Goal: Communication & Community: Participate in discussion

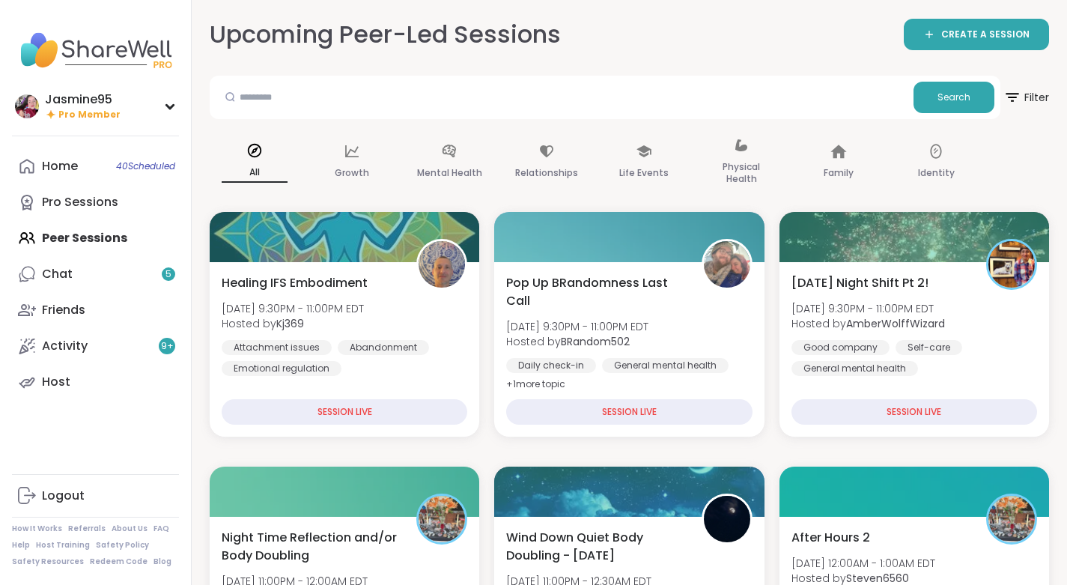
click at [63, 275] on div "Chat 5" at bounding box center [57, 274] width 31 height 16
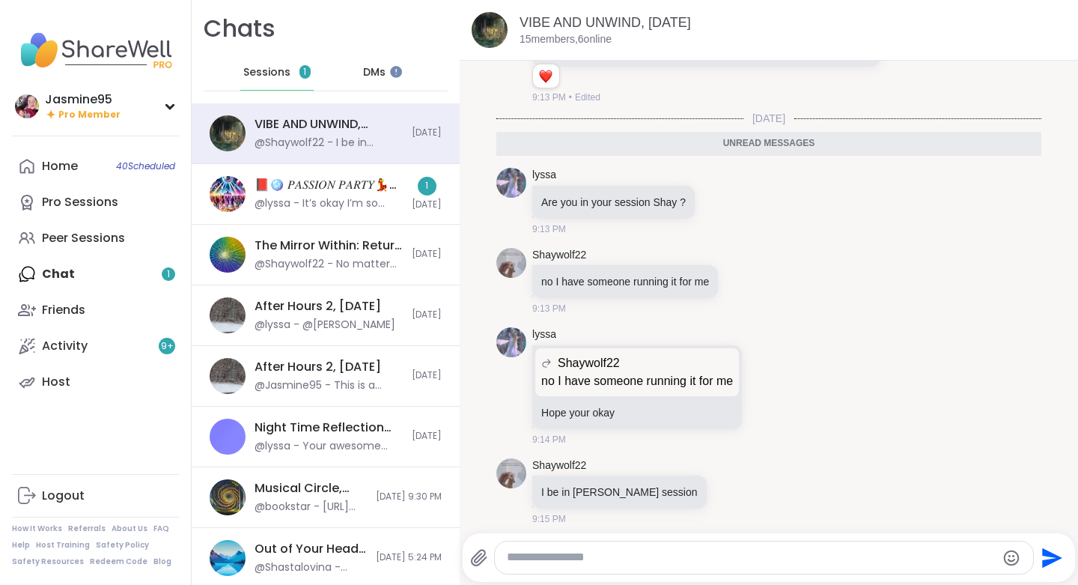
scroll to position [3383, 0]
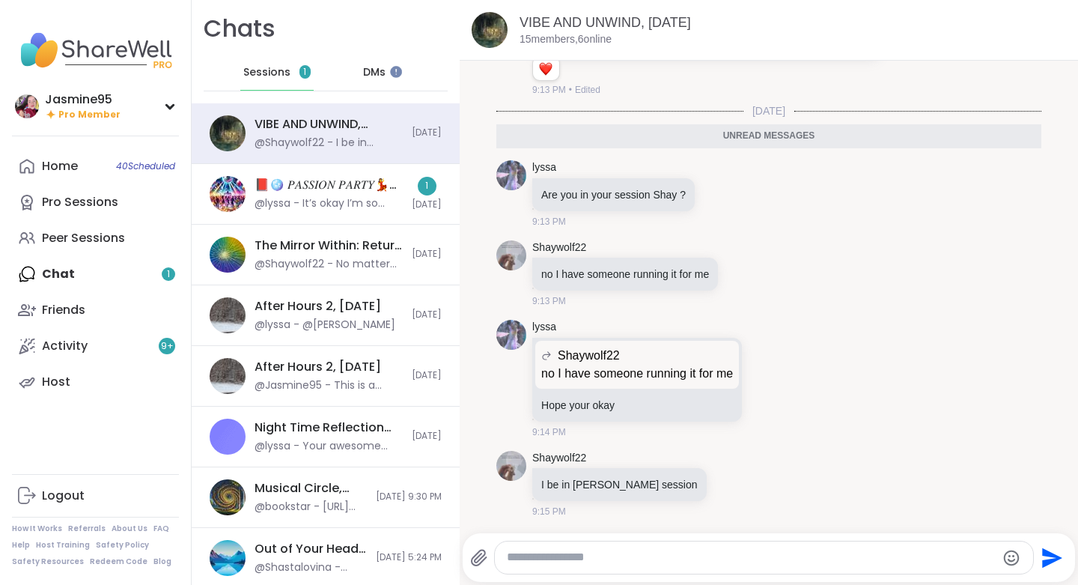
click at [296, 209] on div "@lyssa - It’s okay I’m so sorry about your loss" at bounding box center [329, 203] width 148 height 15
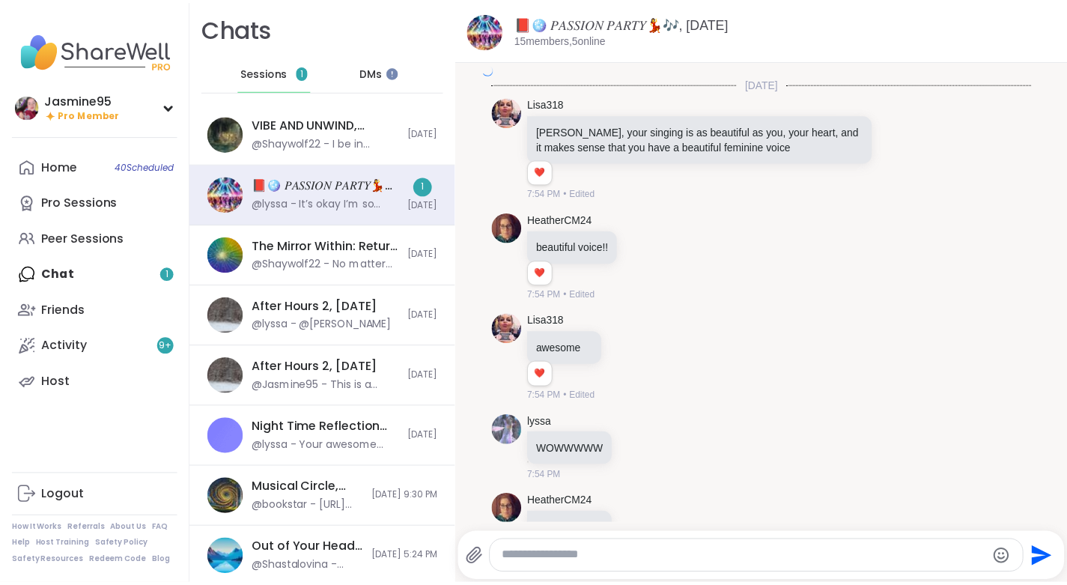
scroll to position [11298, 0]
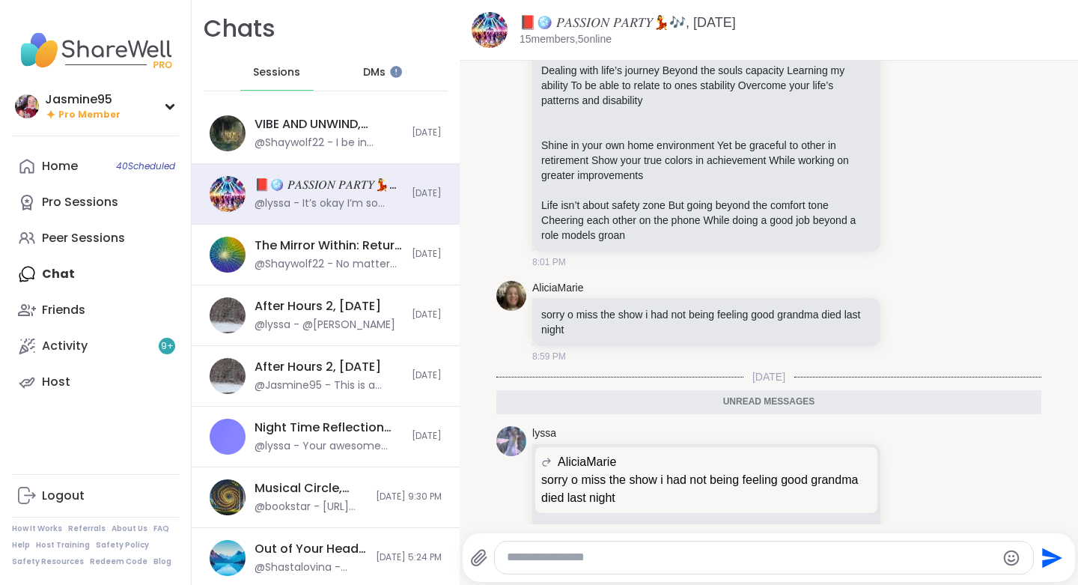
click at [87, 240] on div "Peer Sessions" at bounding box center [83, 238] width 83 height 16
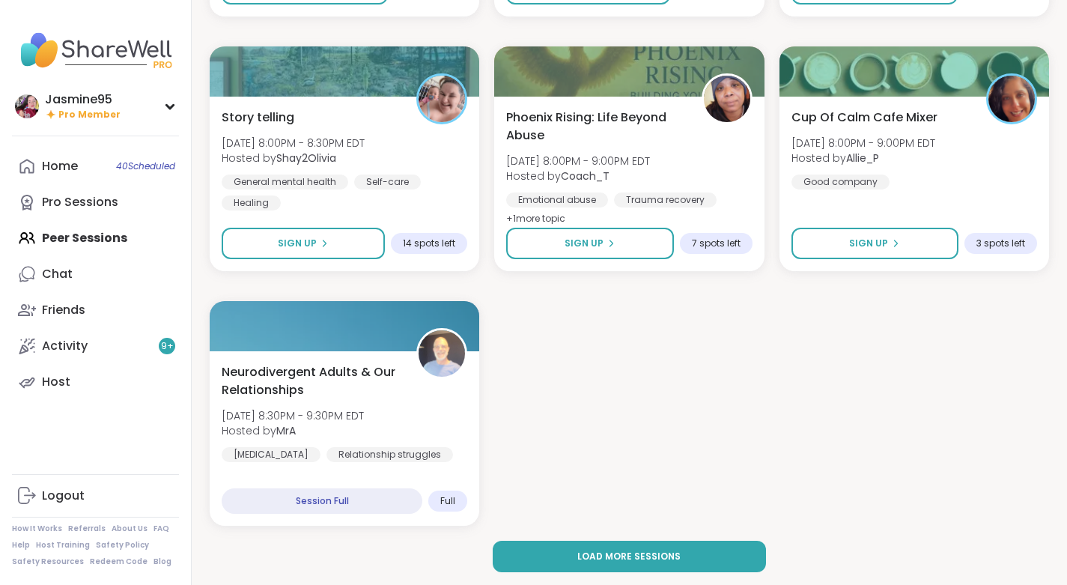
scroll to position [2710, 0]
click at [608, 561] on span "Load more sessions" at bounding box center [628, 555] width 103 height 13
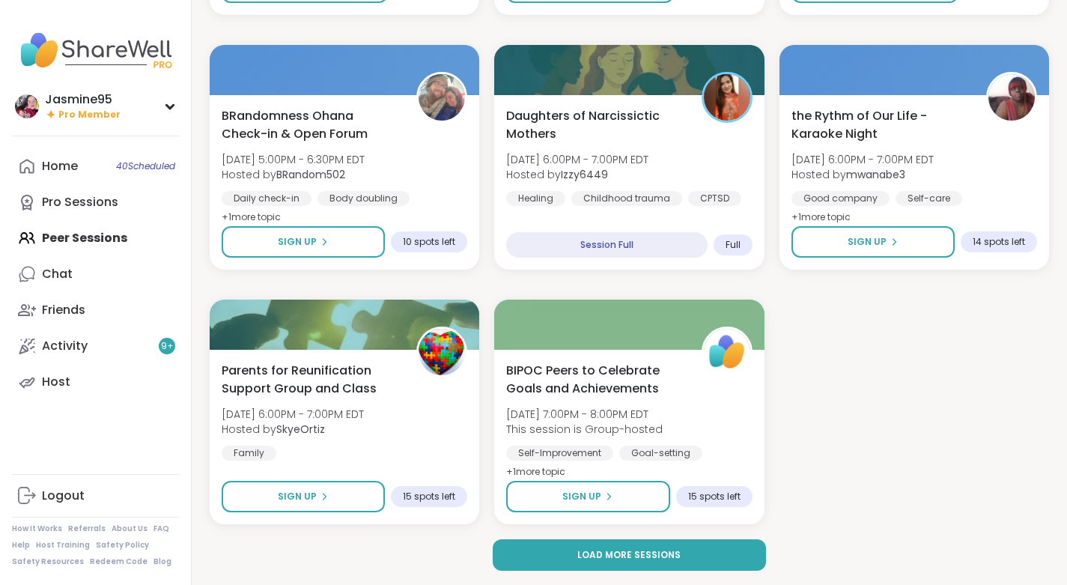
scroll to position [5512, 0]
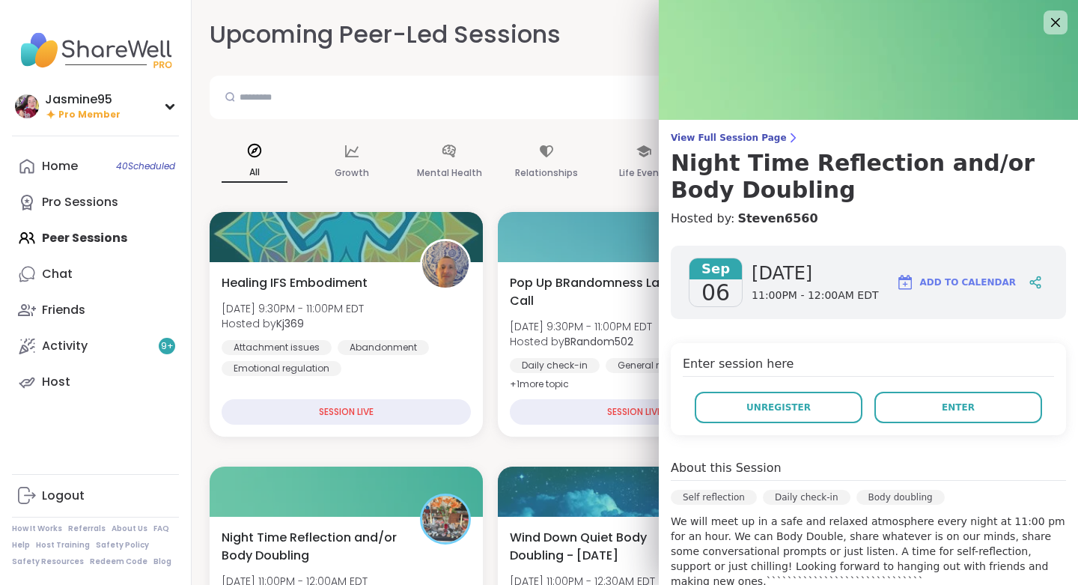
click at [909, 397] on button "Enter" at bounding box center [958, 406] width 168 height 31
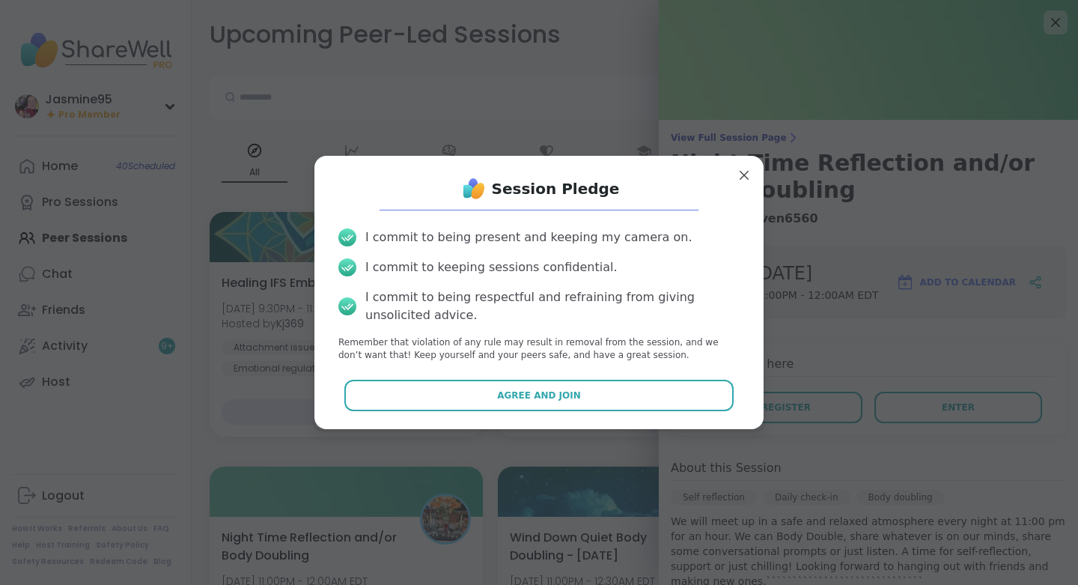
click at [531, 397] on span "Agree and Join" at bounding box center [539, 394] width 84 height 13
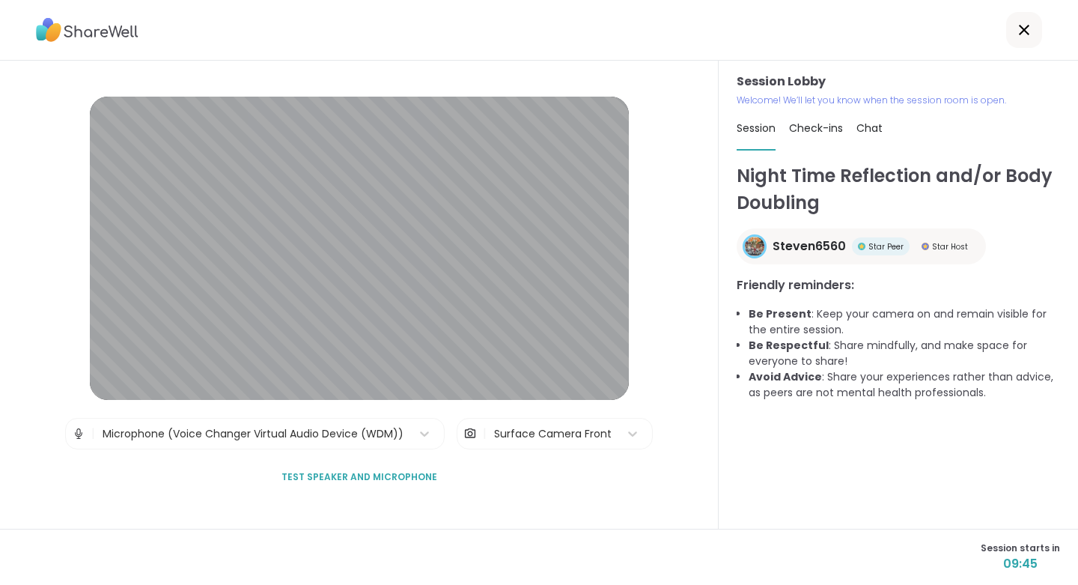
click at [820, 287] on h3 "Friendly reminders:" at bounding box center [898, 285] width 323 height 18
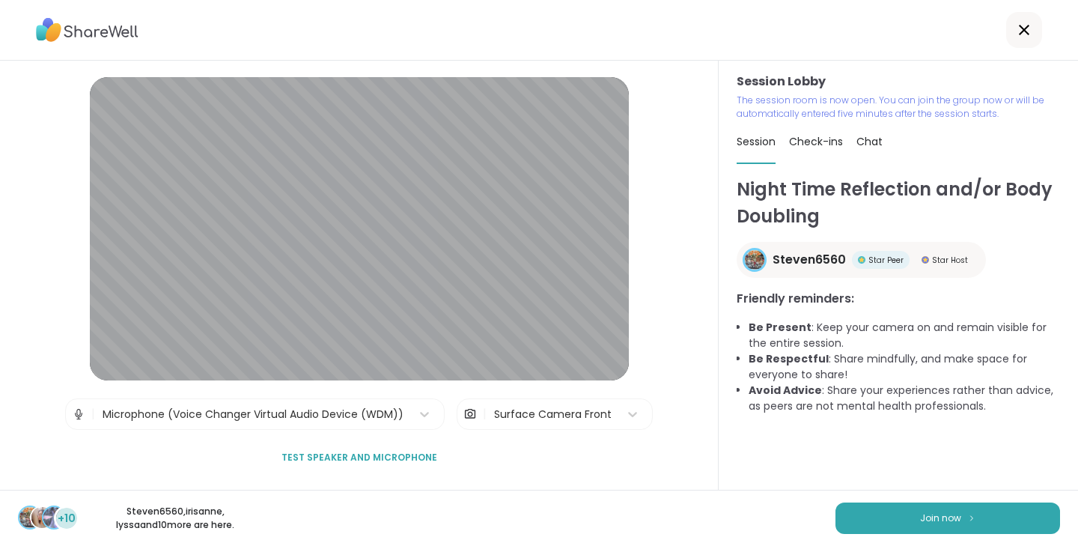
click at [920, 522] on span "Join now" at bounding box center [940, 517] width 41 height 13
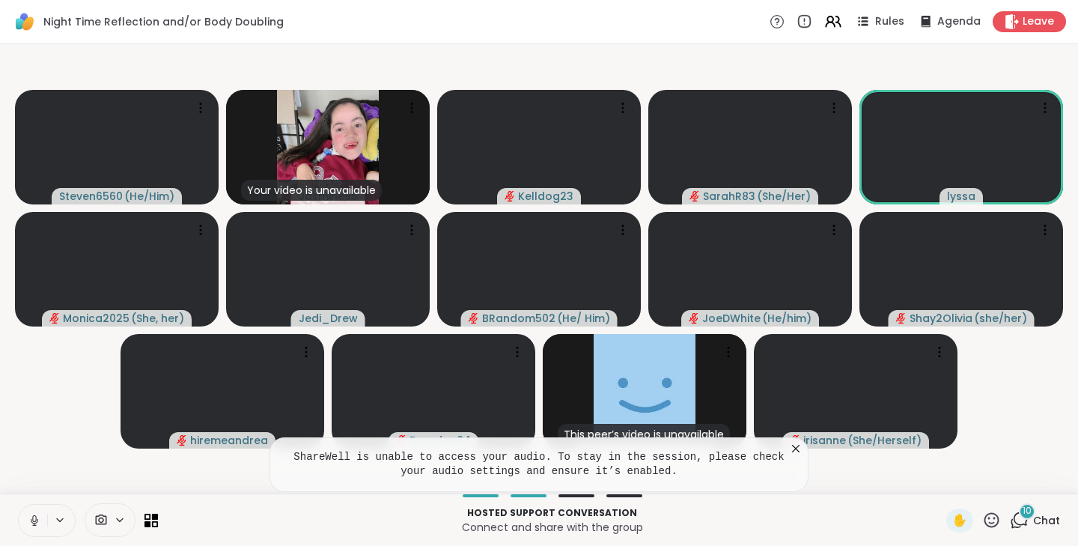
click at [34, 524] on icon at bounding box center [34, 523] width 1 height 3
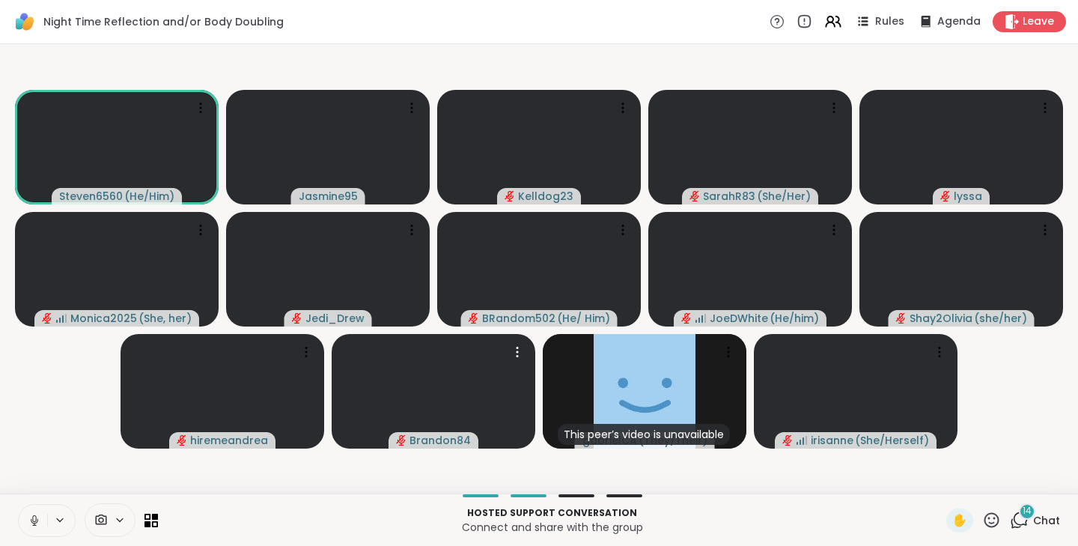
click at [421, 418] on video at bounding box center [434, 391] width 204 height 115
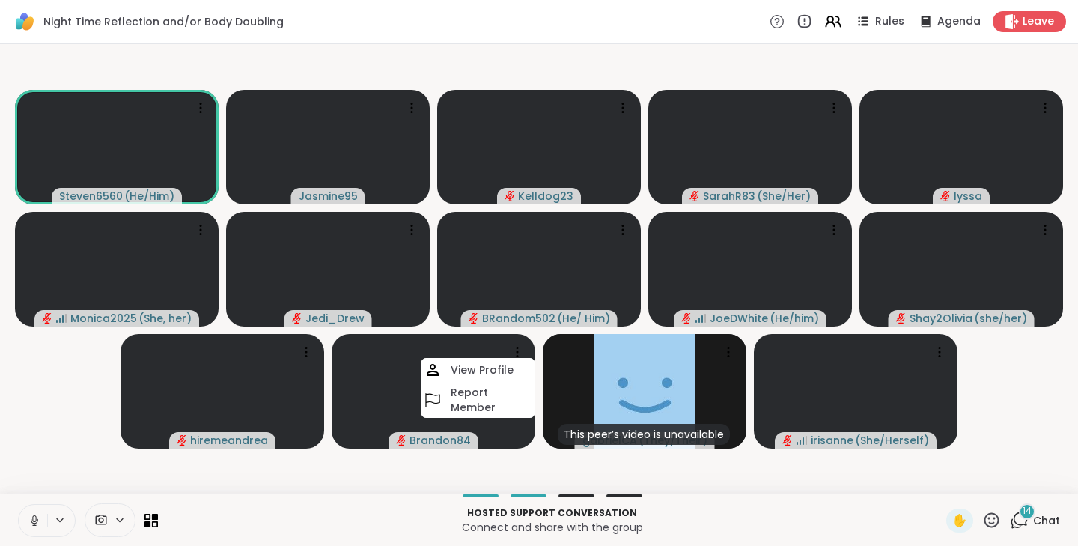
click at [41, 523] on button at bounding box center [33, 520] width 28 height 31
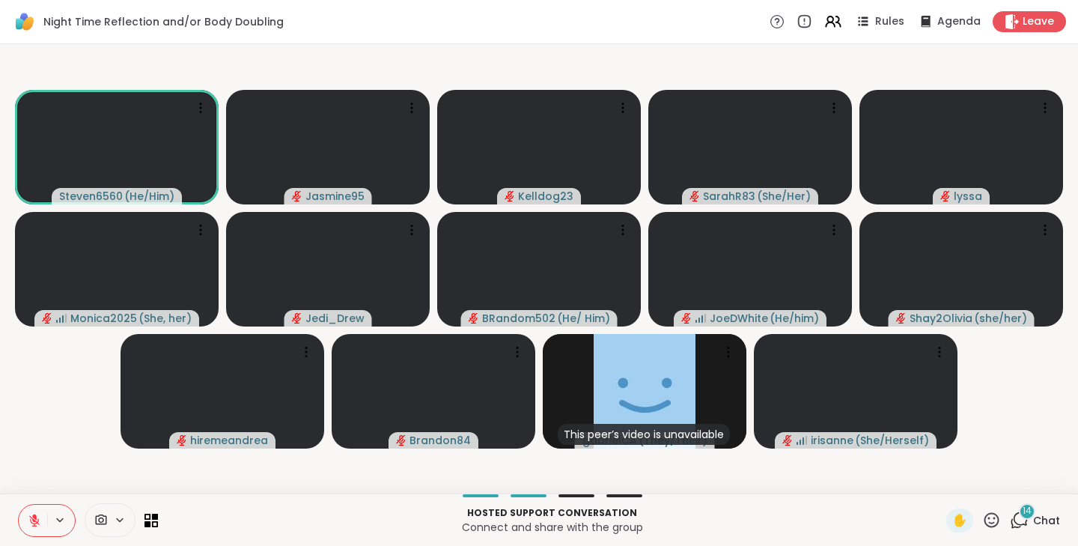
click at [1046, 525] on span "Chat" at bounding box center [1046, 520] width 27 height 15
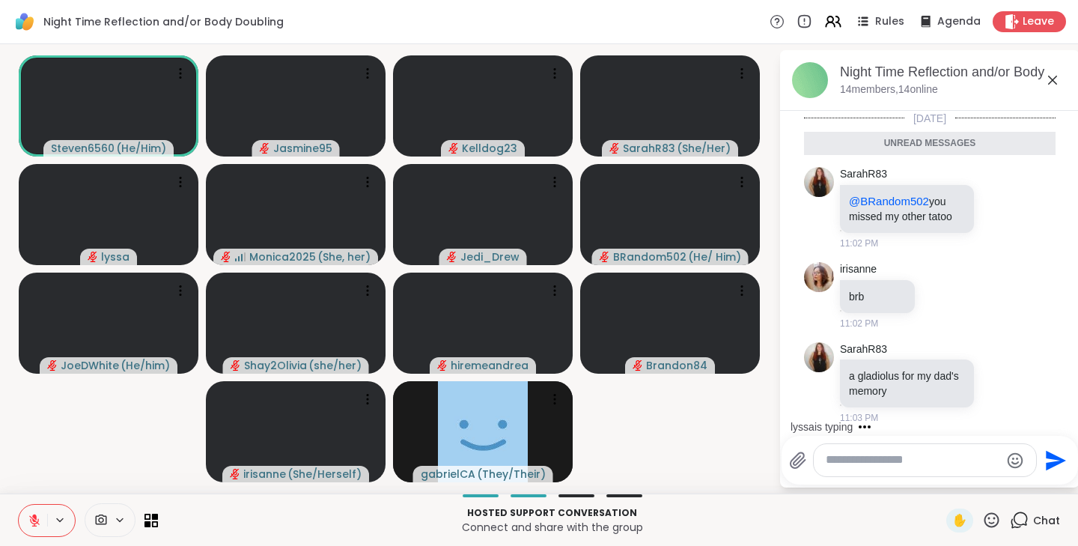
click at [984, 526] on icon at bounding box center [991, 519] width 15 height 15
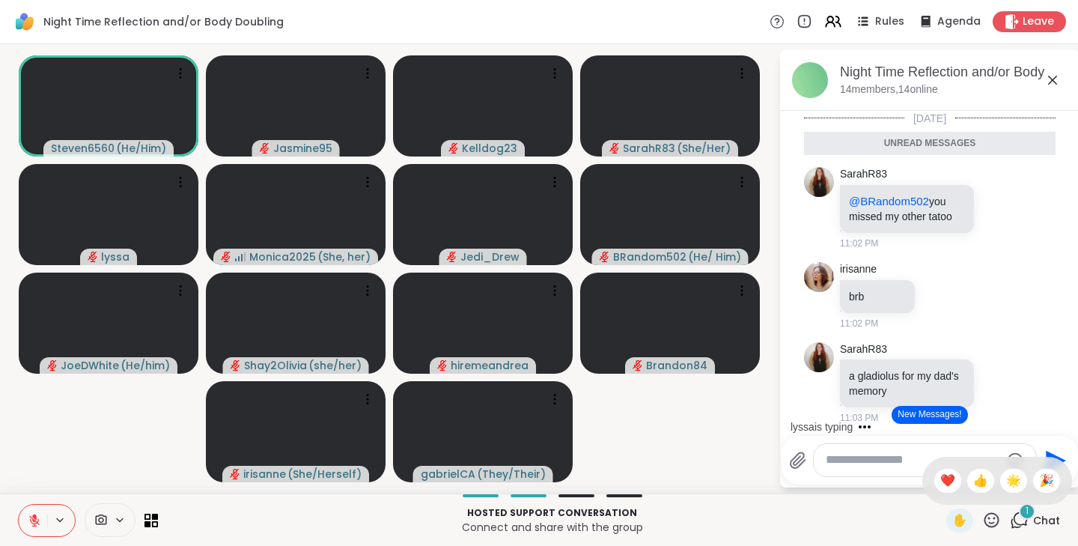
click at [30, 516] on icon at bounding box center [34, 520] width 10 height 10
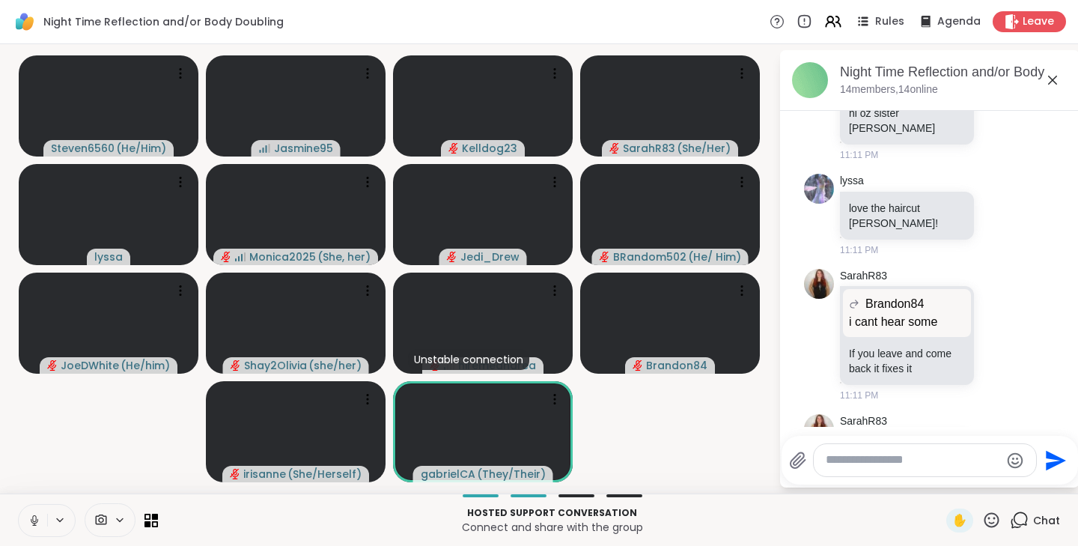
scroll to position [1401, 0]
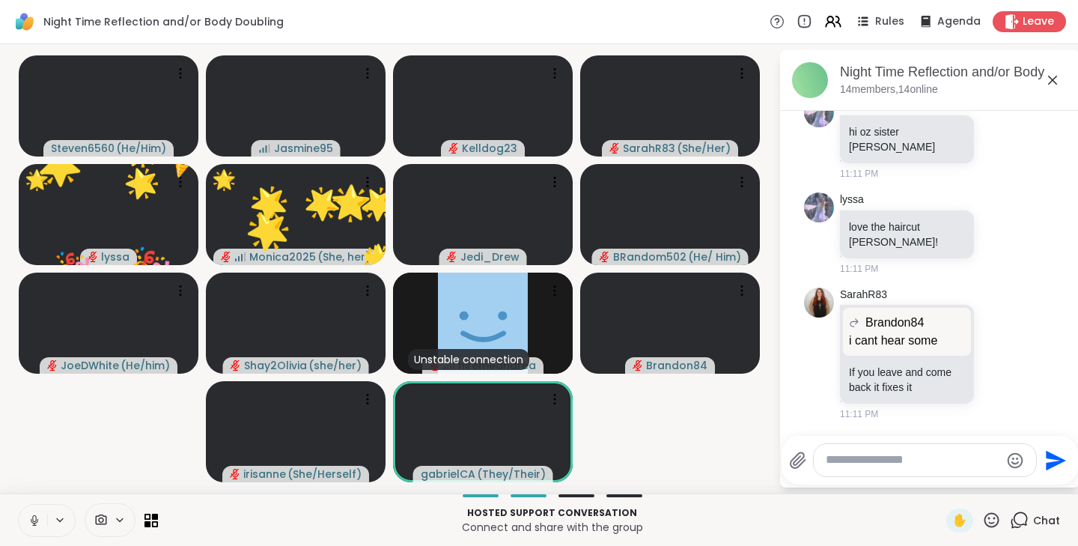
click at [993, 146] on icon at bounding box center [999, 138] width 13 height 15
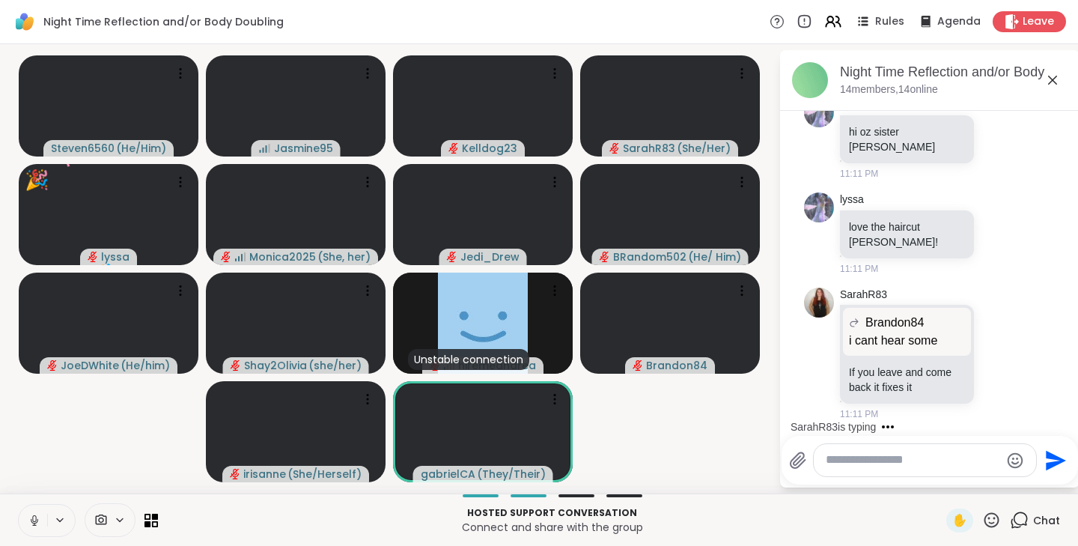
click at [993, 121] on div "Select Reaction: Heart" at bounding box center [999, 114] width 13 height 13
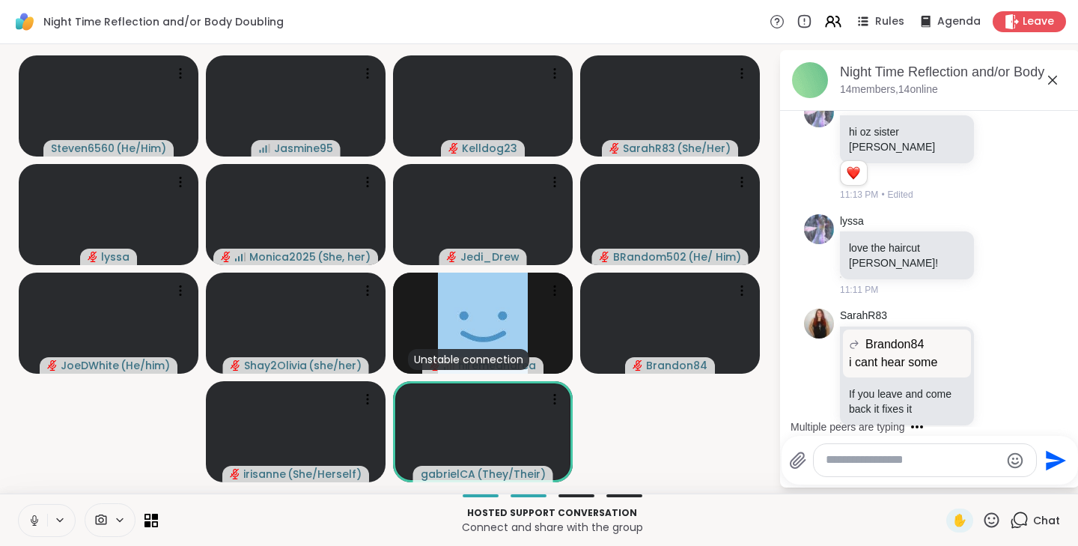
click at [1010, 157] on icon at bounding box center [1016, 149] width 13 height 18
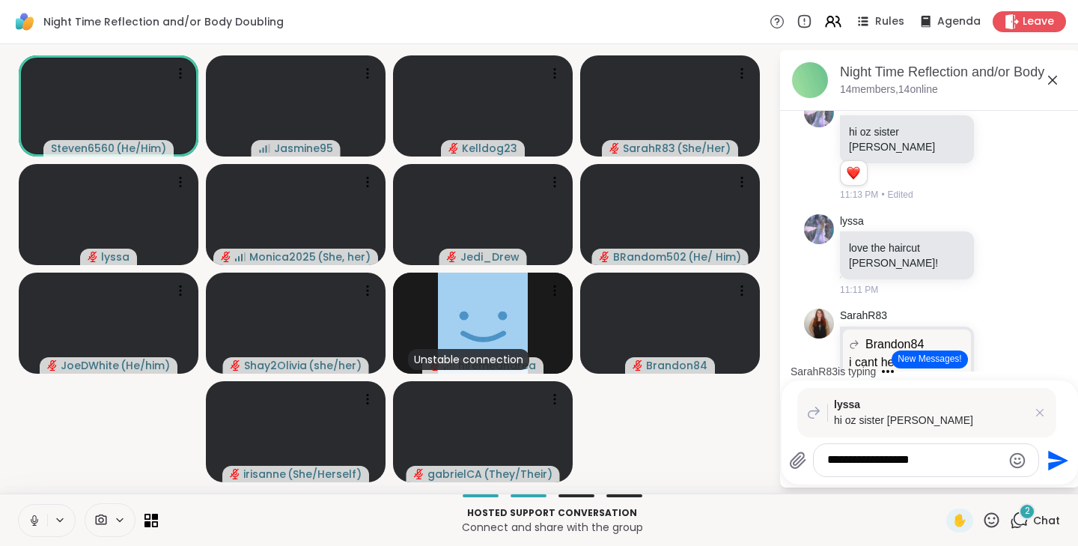
click at [33, 516] on icon at bounding box center [34, 518] width 4 height 7
click at [960, 462] on textarea "**********" at bounding box center [914, 460] width 174 height 16
type textarea "**********"
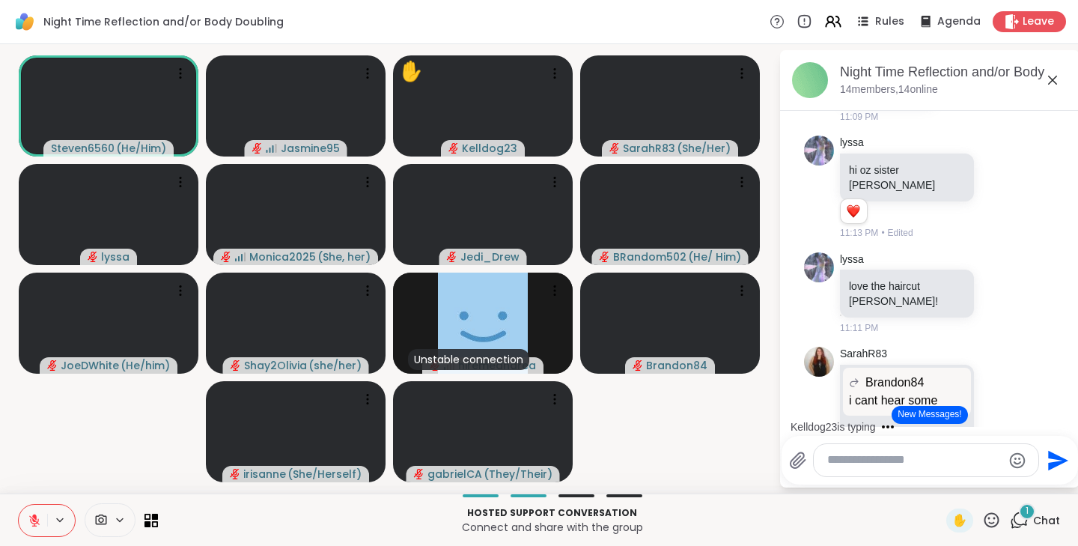
scroll to position [1360, 0]
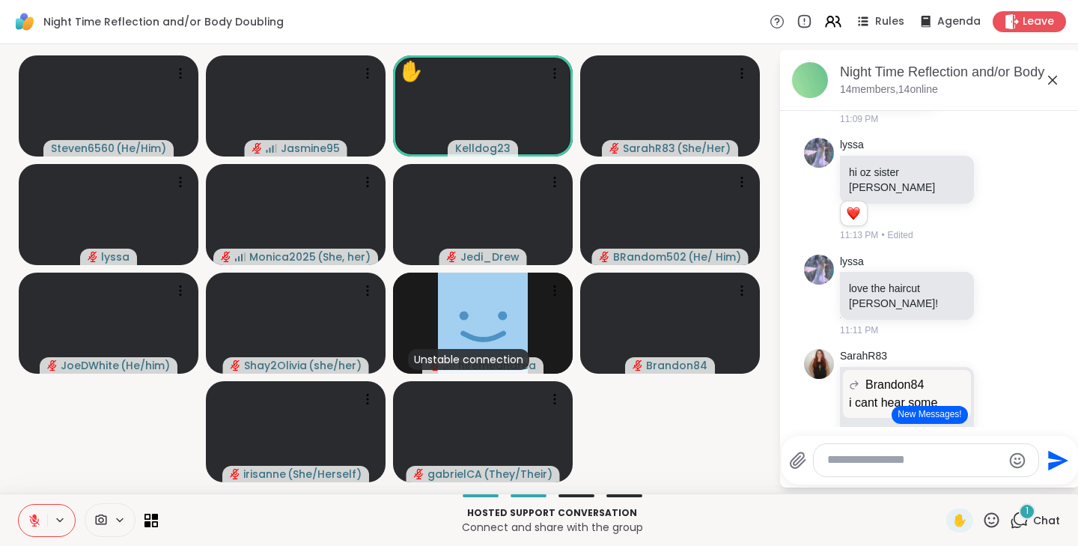
click at [995, 291] on icon at bounding box center [1000, 294] width 11 height 11
click at [993, 264] on div "Select Reaction: Heart" at bounding box center [999, 270] width 13 height 13
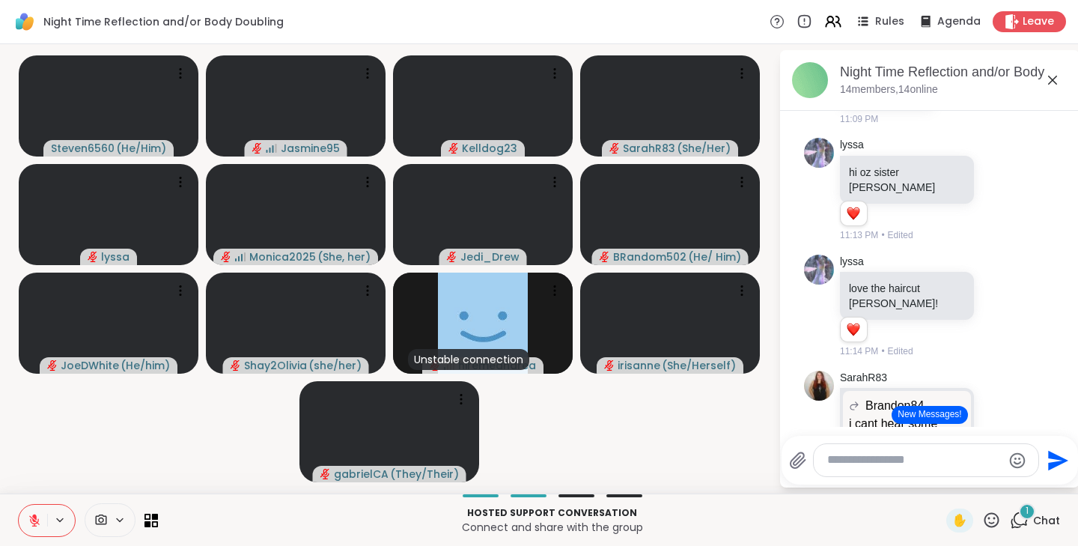
click at [1012, 303] on icon at bounding box center [1017, 305] width 10 height 10
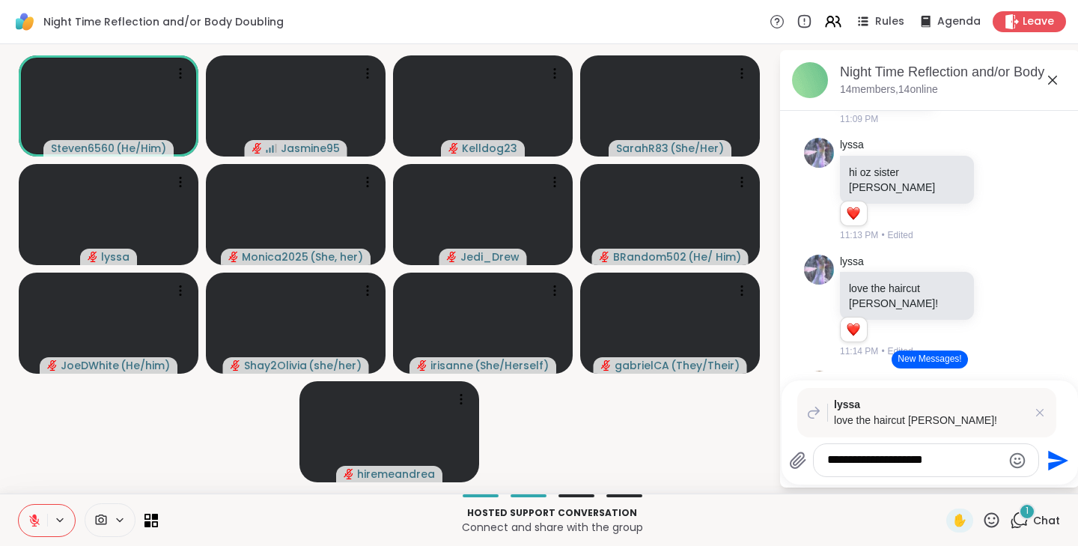
type textarea "**********"
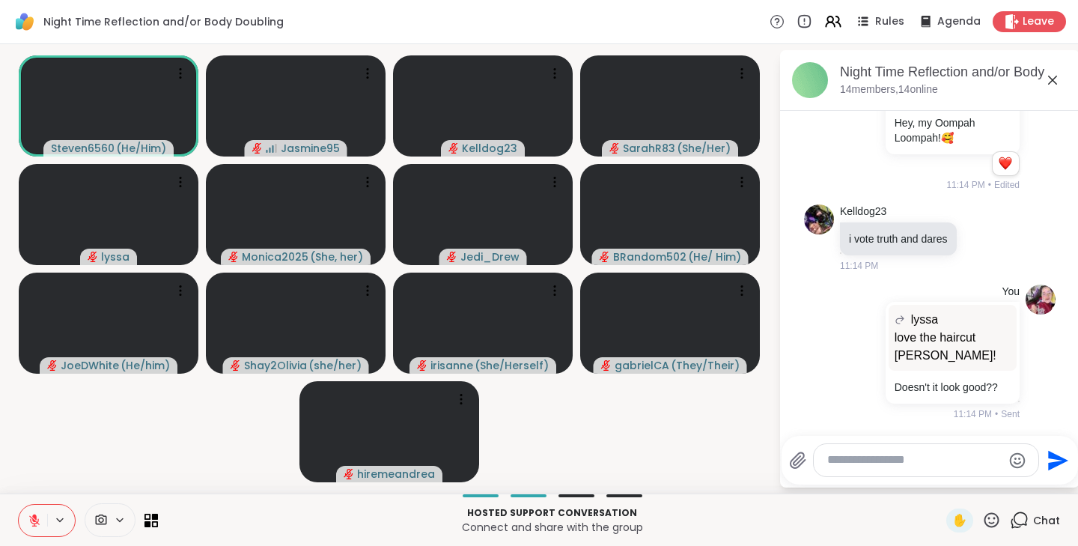
scroll to position [2539, 0]
click at [38, 523] on icon at bounding box center [34, 519] width 13 height 13
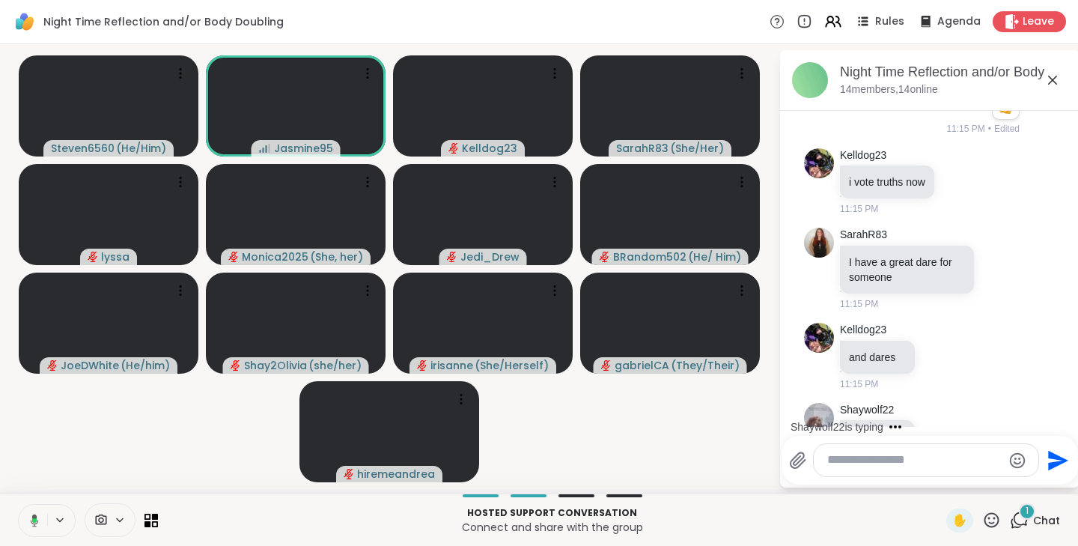
scroll to position [2895, 0]
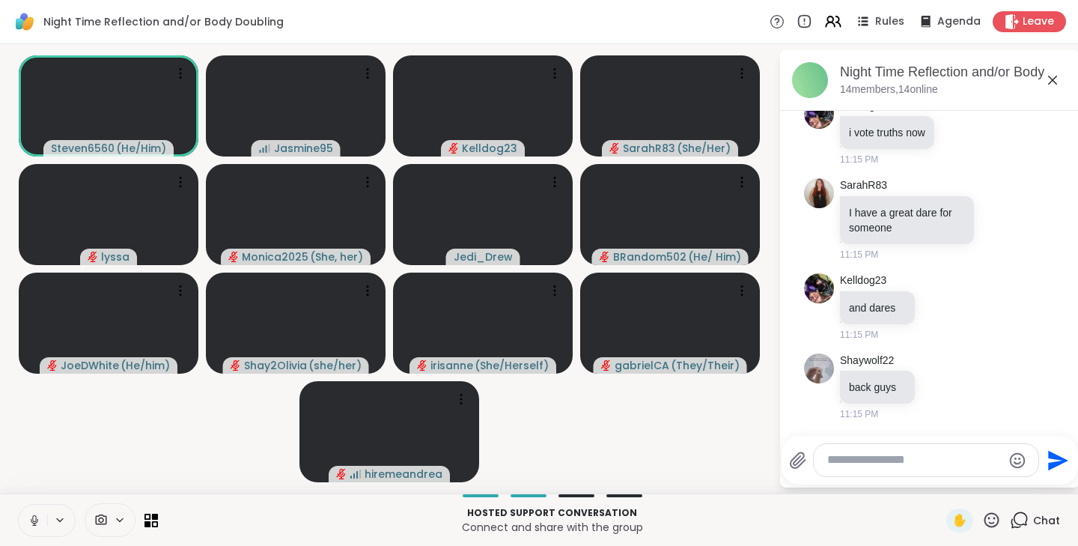
click at [34, 526] on icon at bounding box center [34, 519] width 13 height 13
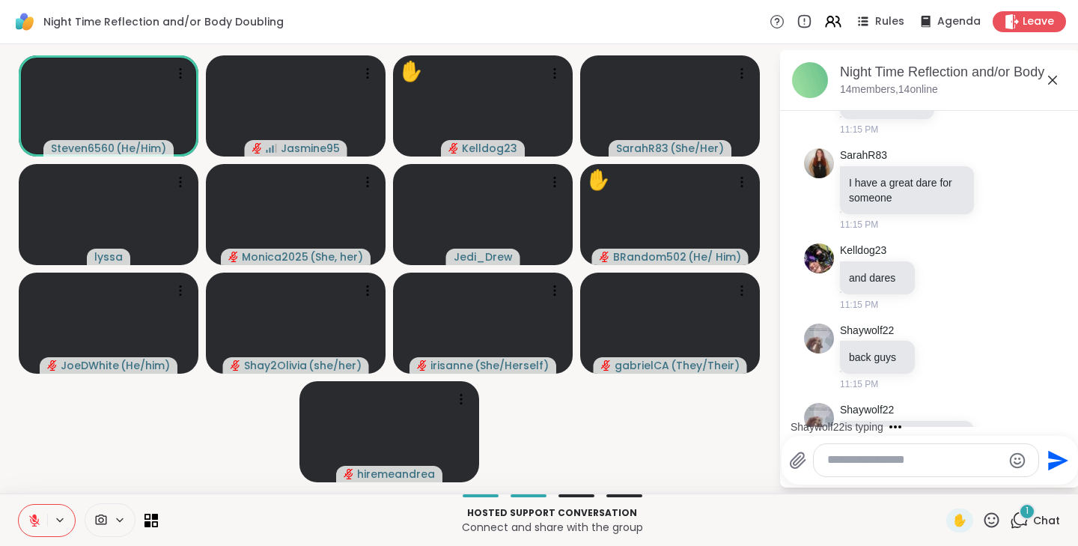
scroll to position [3005, 0]
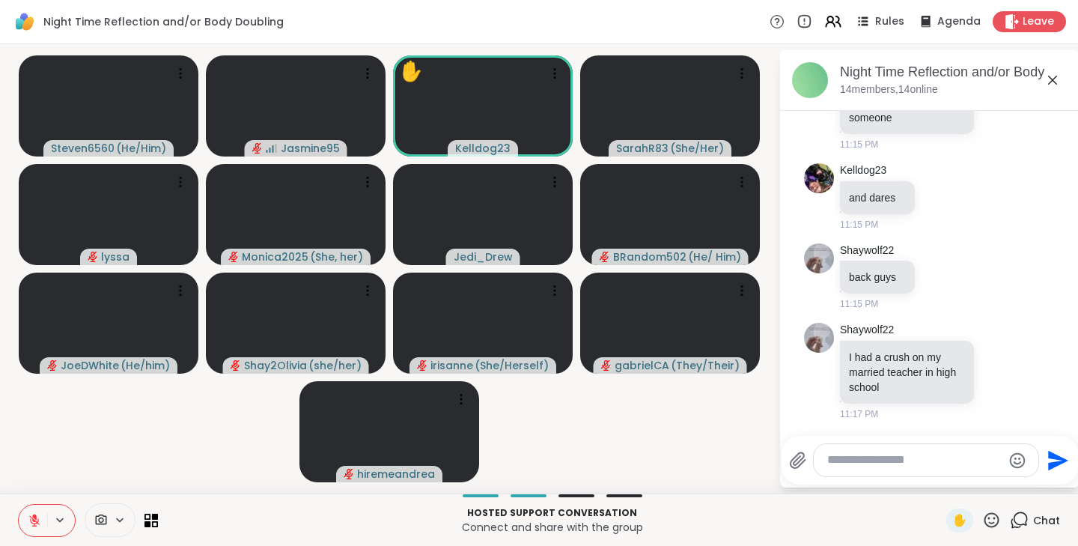
click at [928, 454] on textarea "Type your message" at bounding box center [914, 460] width 174 height 16
type textarea "*"
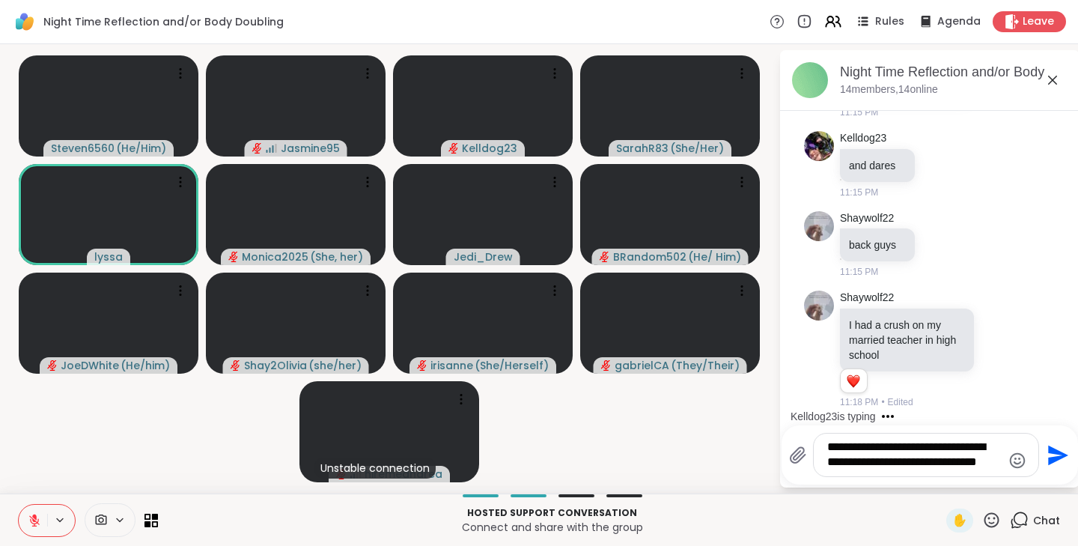
scroll to position [3203, 0]
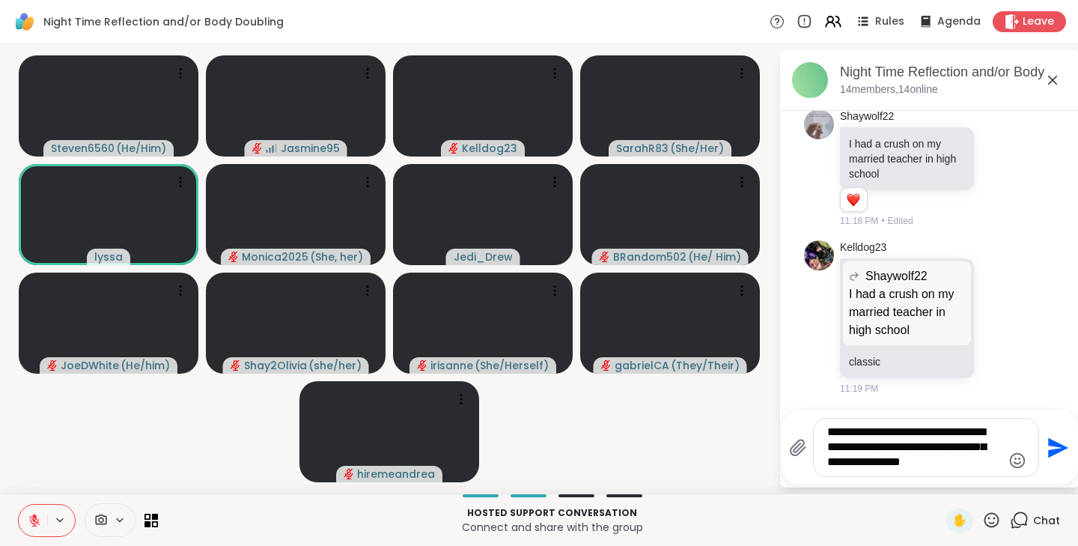
type textarea "**********"
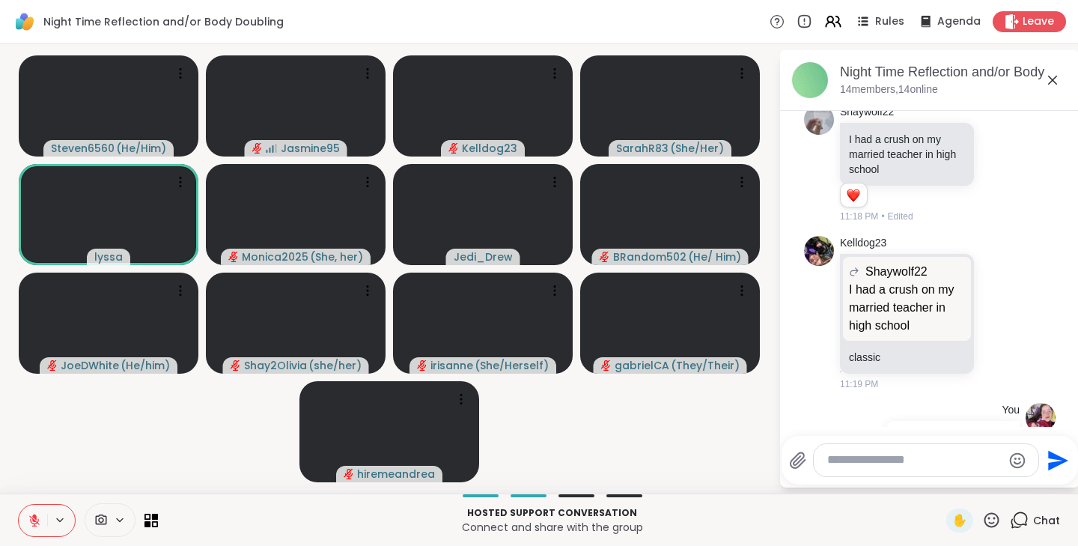
scroll to position [3318, 0]
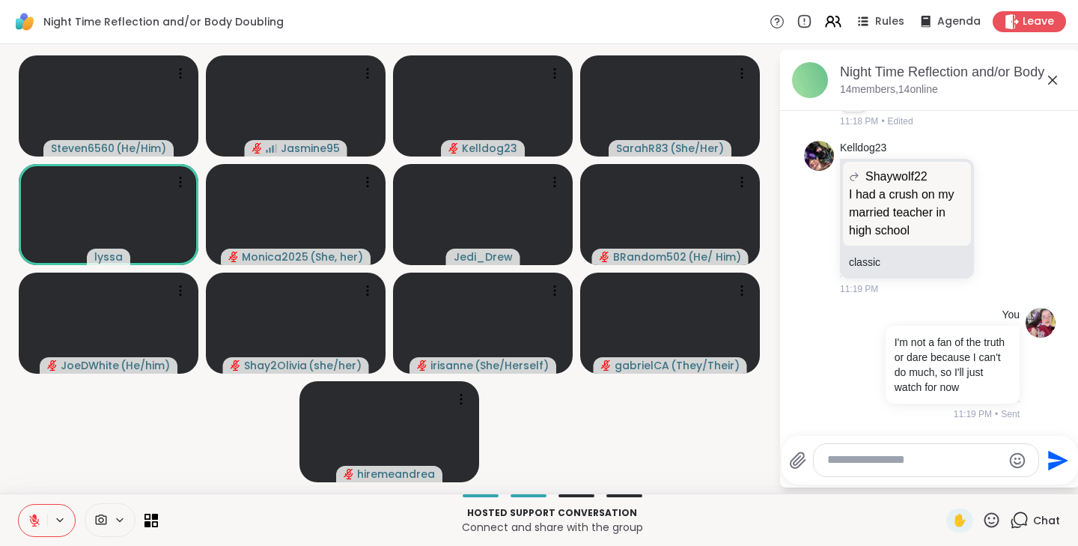
click at [982, 517] on icon at bounding box center [991, 520] width 19 height 19
click at [940, 478] on span "❤️" at bounding box center [947, 481] width 15 height 18
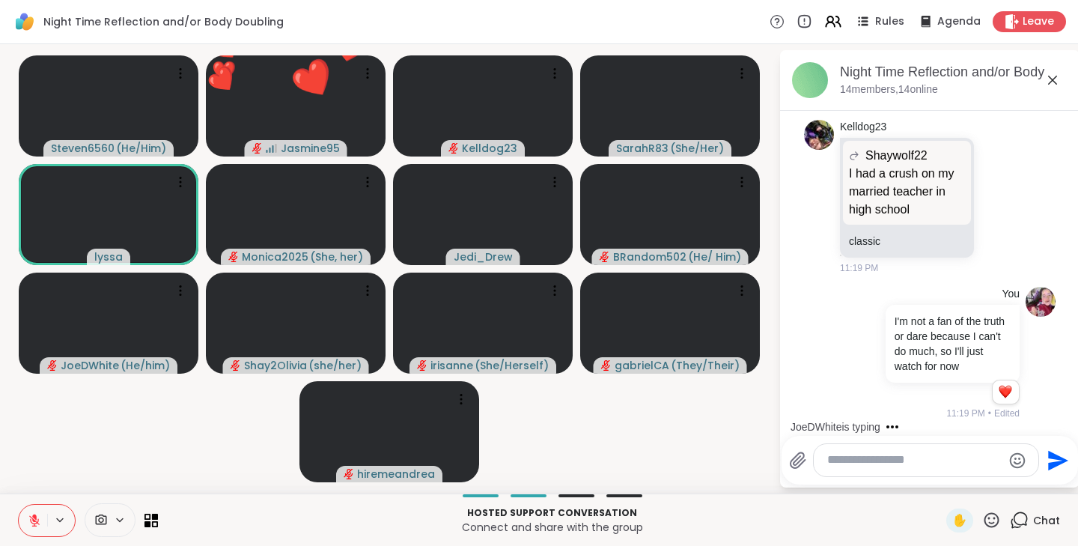
scroll to position [3338, 0]
click at [30, 521] on icon at bounding box center [34, 519] width 13 height 13
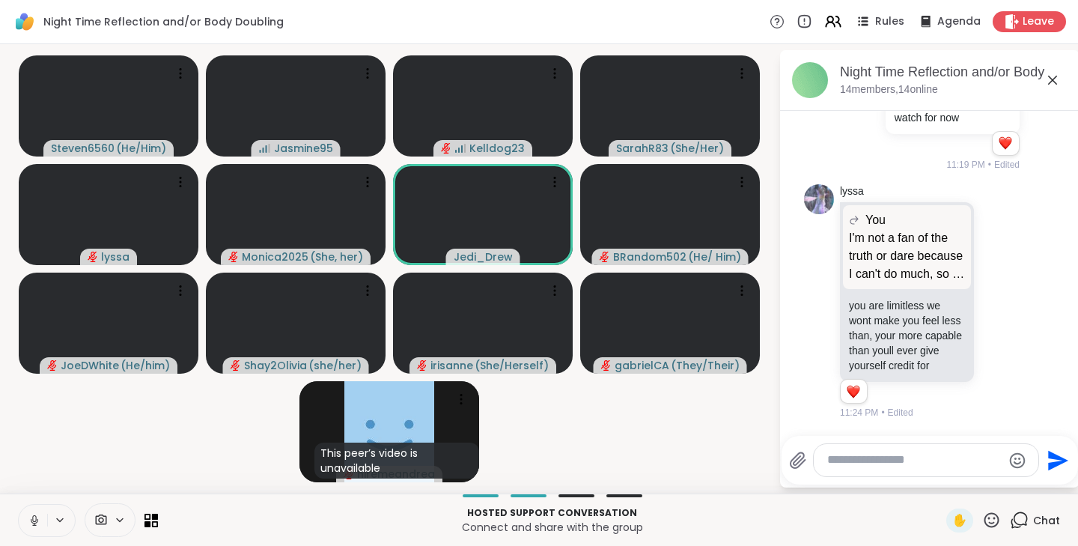
scroll to position [3602, 0]
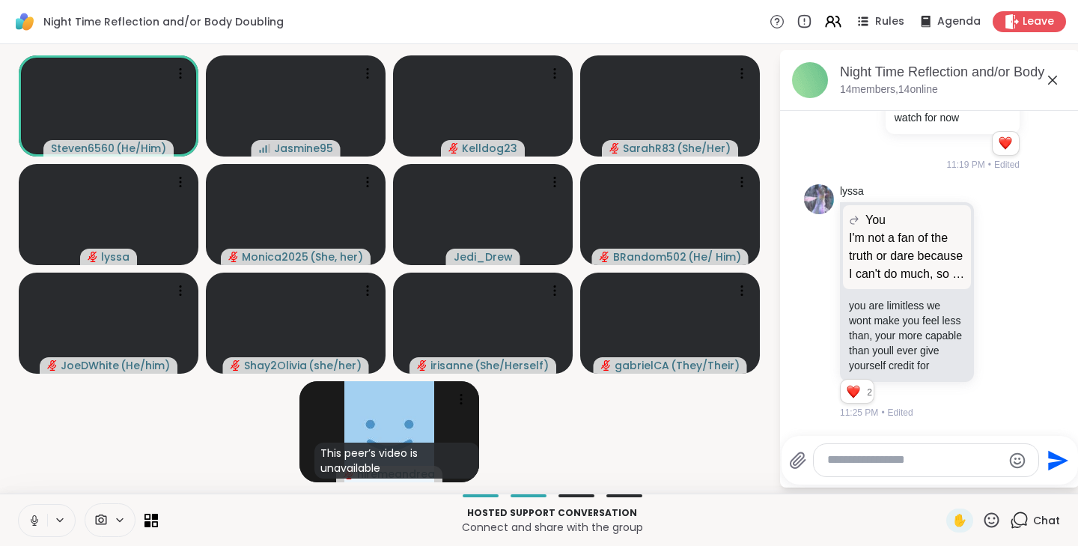
click at [982, 521] on icon at bounding box center [991, 520] width 19 height 19
click at [940, 482] on span "❤️" at bounding box center [947, 481] width 15 height 18
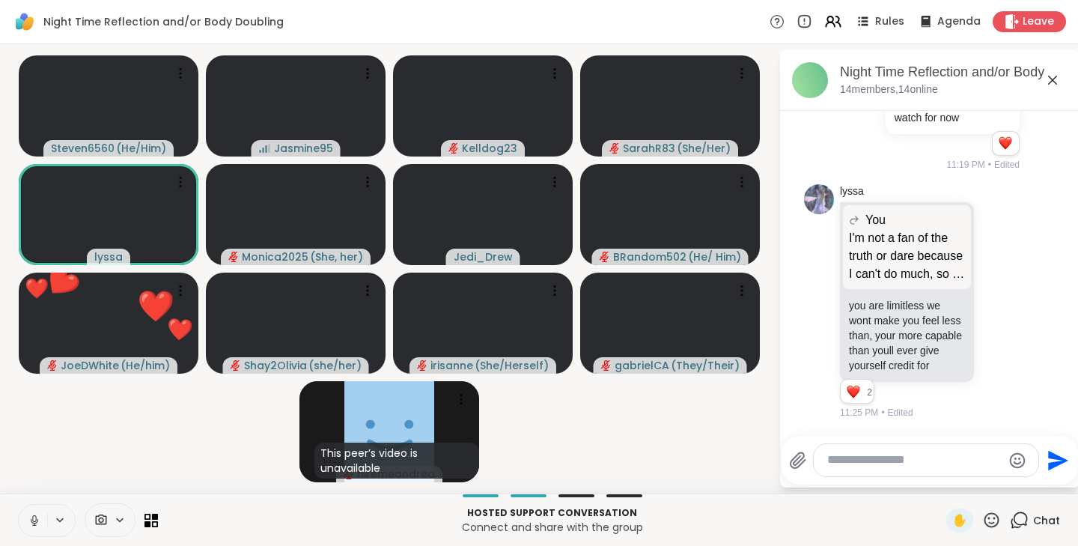
click at [984, 522] on icon at bounding box center [991, 519] width 15 height 15
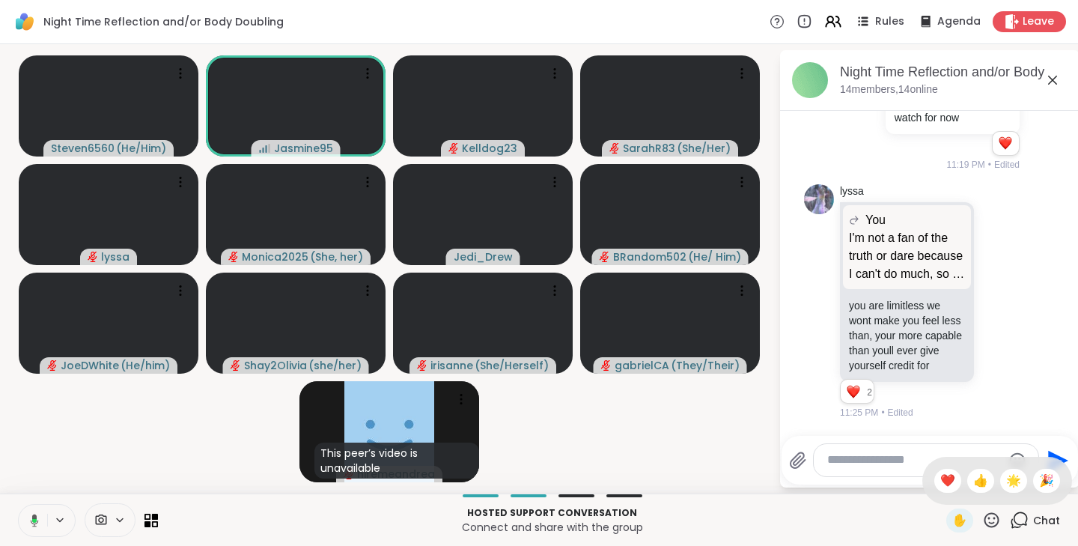
click at [940, 481] on span "❤️" at bounding box center [947, 481] width 15 height 18
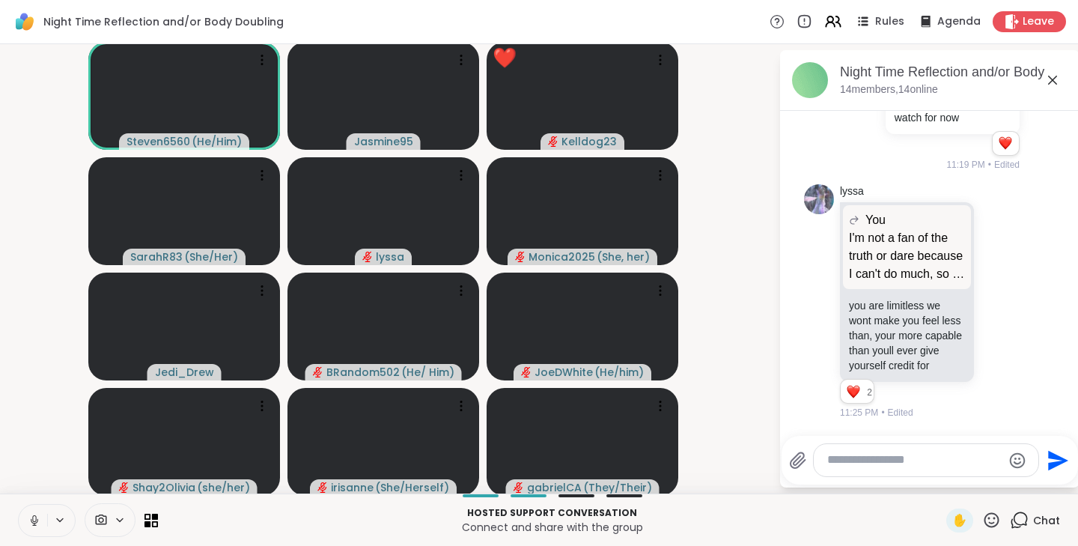
click at [37, 524] on icon at bounding box center [34, 519] width 13 height 13
click at [993, 300] on icon at bounding box center [999, 301] width 13 height 15
click at [993, 271] on div "Select Reaction: Heart" at bounding box center [999, 277] width 13 height 13
click at [1010, 297] on icon at bounding box center [1016, 302] width 13 height 18
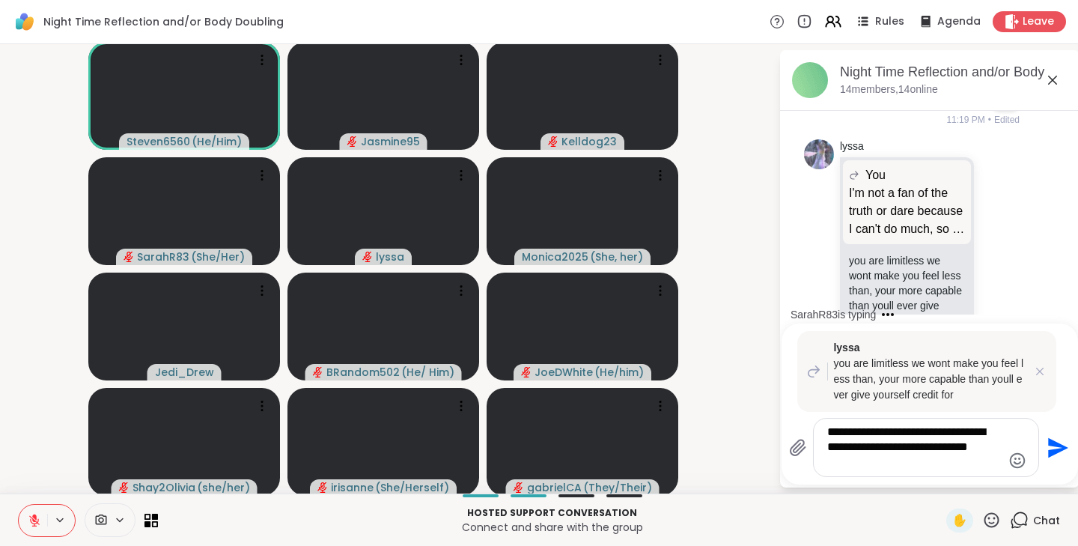
scroll to position [3824, 0]
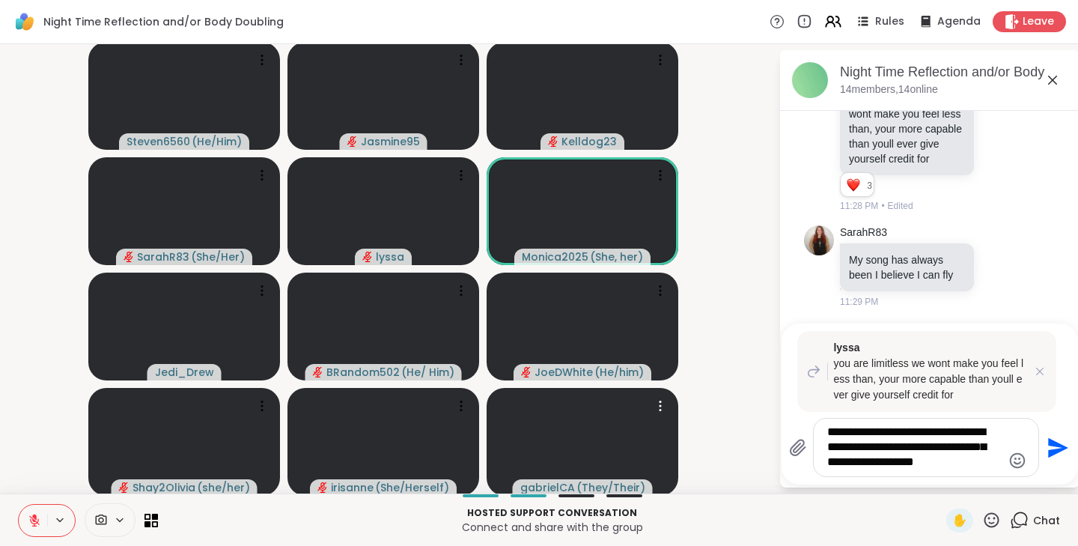
type textarea "**********"
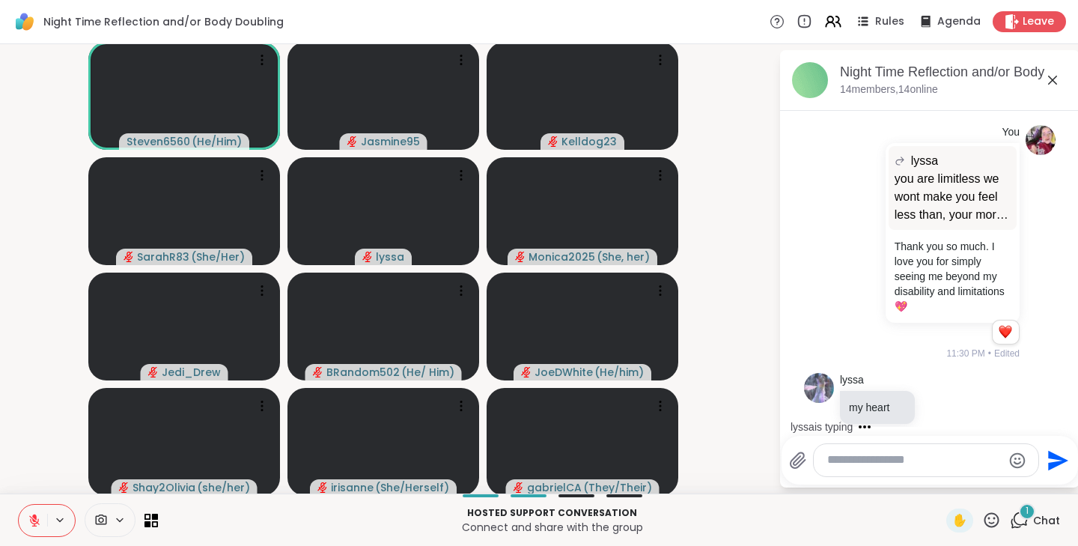
scroll to position [4039, 0]
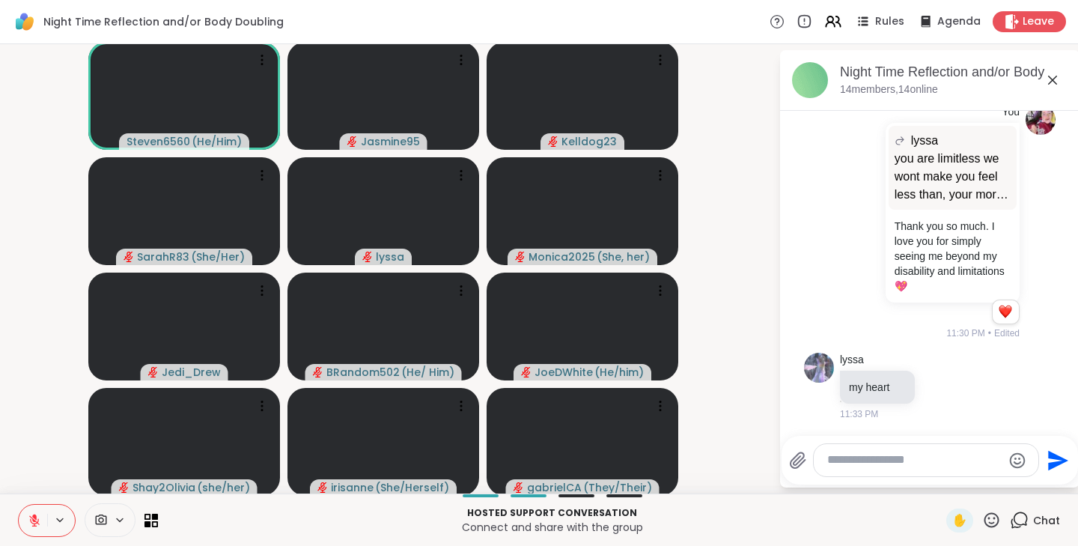
click at [982, 519] on icon at bounding box center [991, 520] width 19 height 19
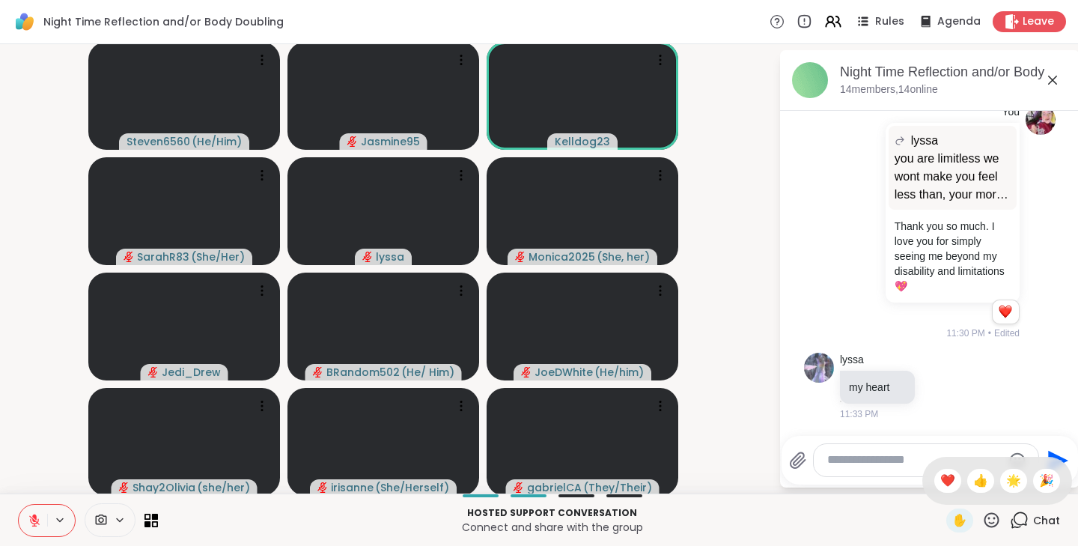
click at [940, 481] on span "❤️" at bounding box center [947, 481] width 15 height 18
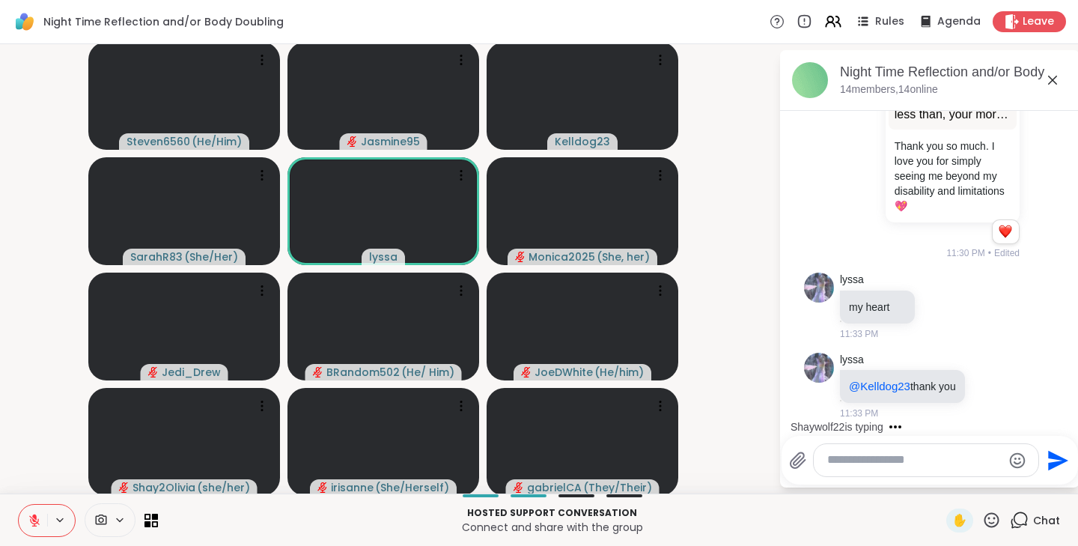
scroll to position [4228, 0]
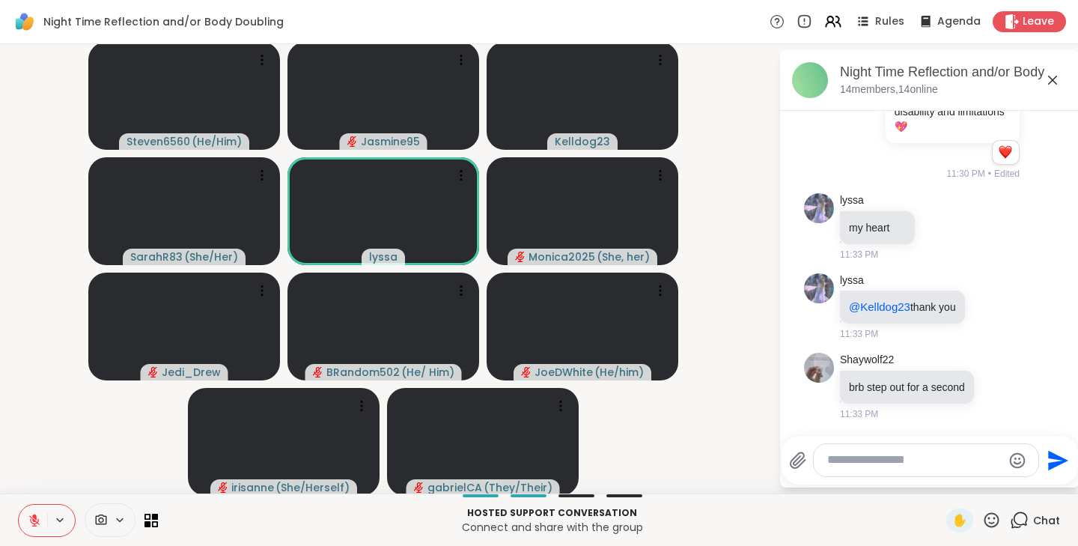
click at [856, 462] on textarea "Type your message" at bounding box center [914, 460] width 174 height 16
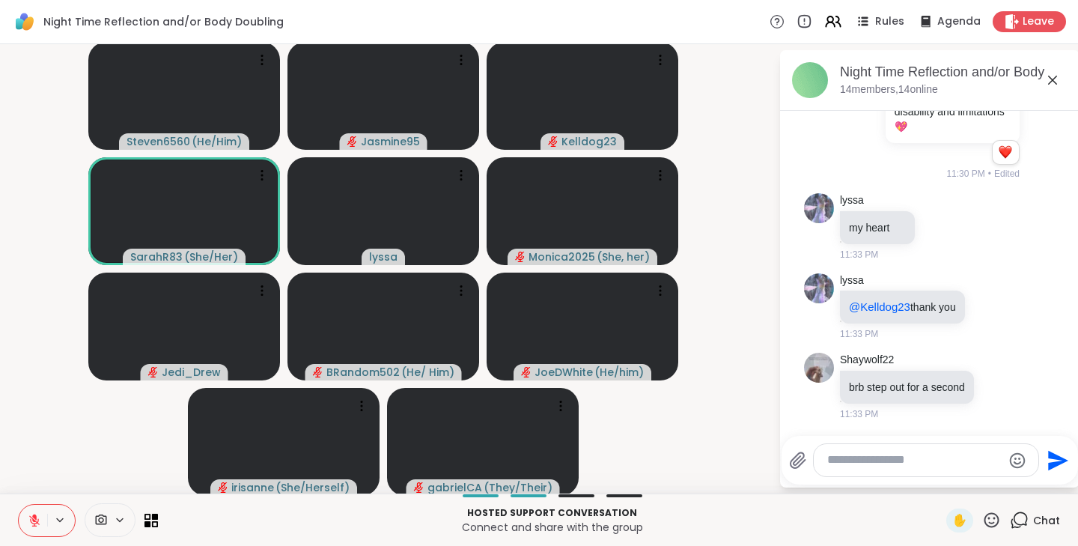
click at [926, 468] on div at bounding box center [926, 460] width 225 height 32
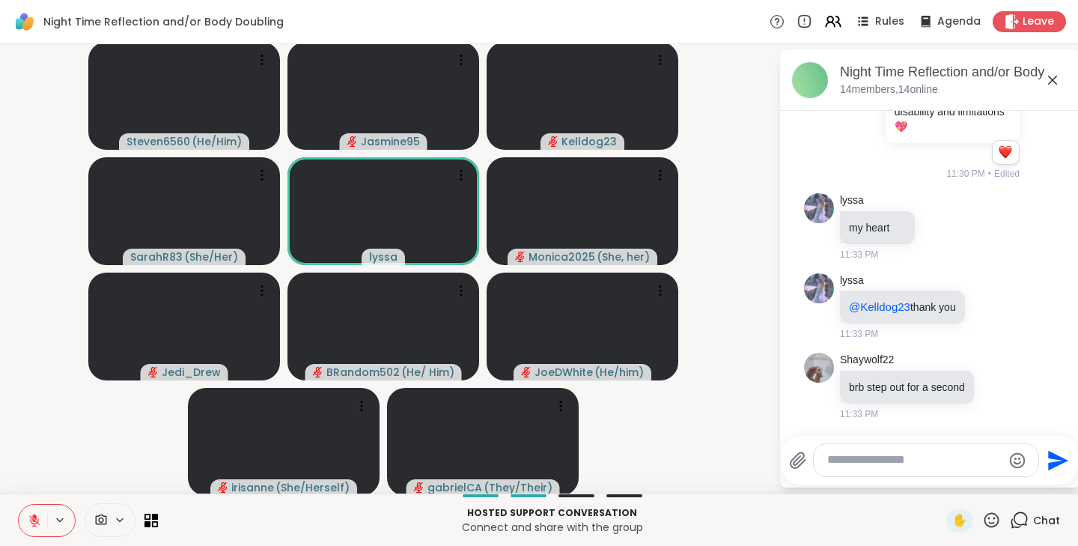
click at [907, 462] on textarea "Type your message" at bounding box center [914, 460] width 174 height 16
click at [909, 463] on textarea "**********" at bounding box center [914, 460] width 174 height 16
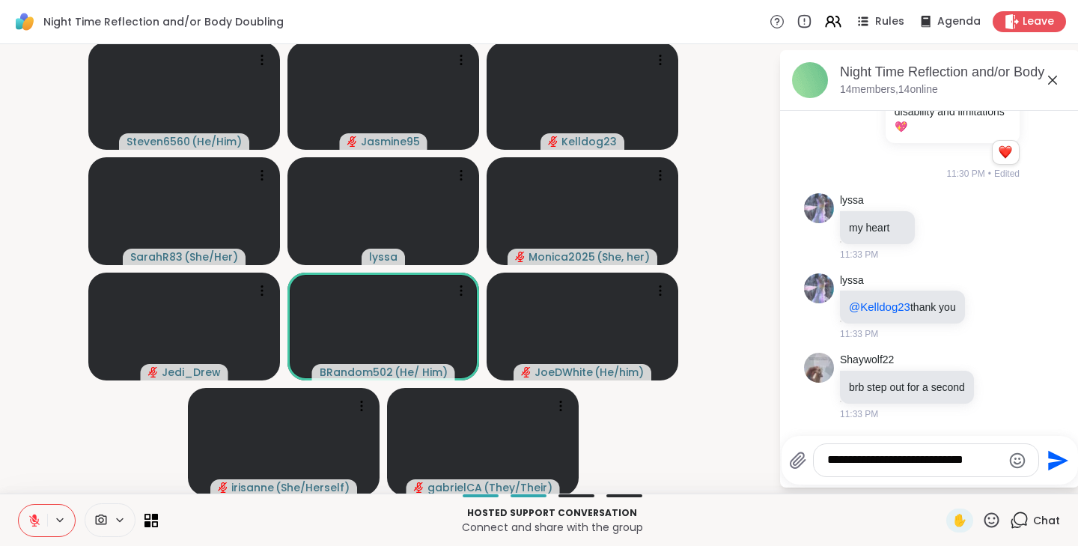
type textarea "**********"
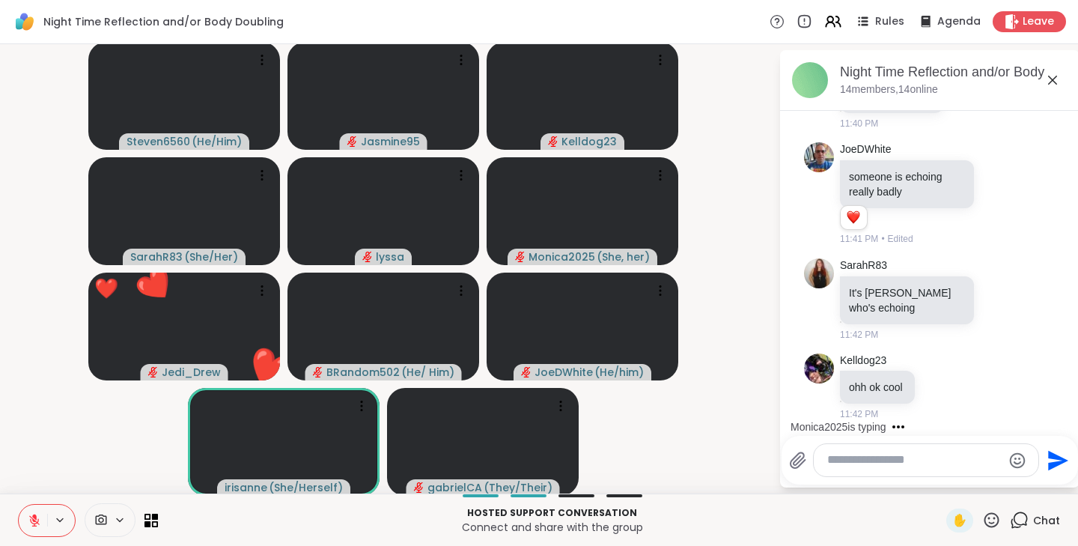
scroll to position [5253, 0]
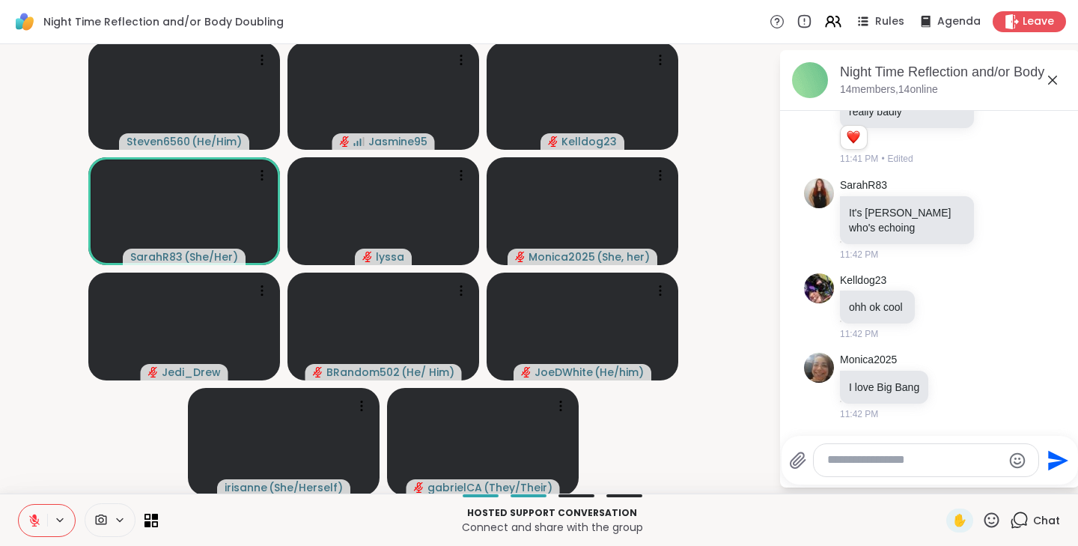
click at [985, 524] on icon at bounding box center [991, 520] width 19 height 19
click at [940, 488] on span "❤️" at bounding box center [947, 481] width 15 height 18
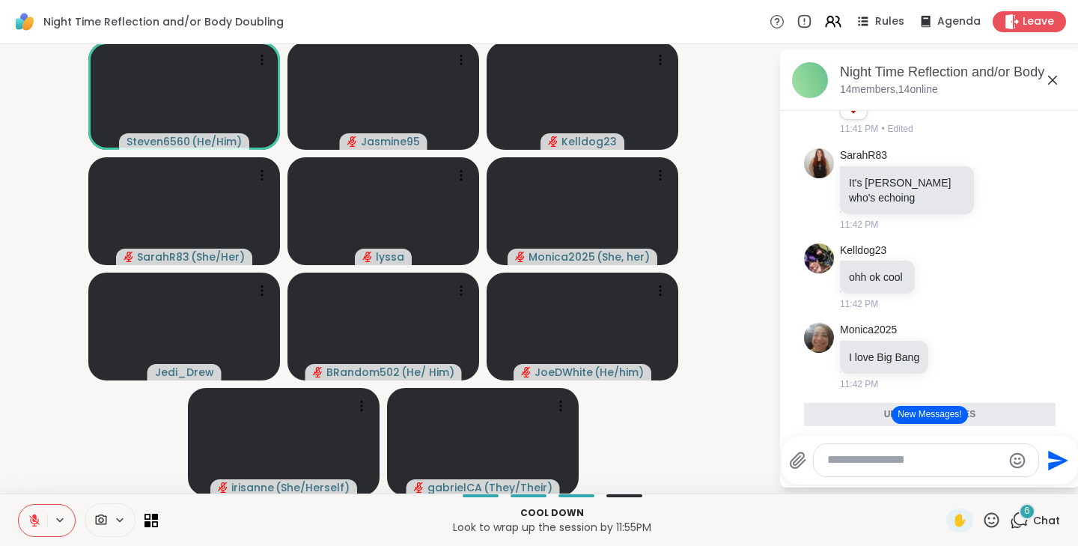
scroll to position [5523, 0]
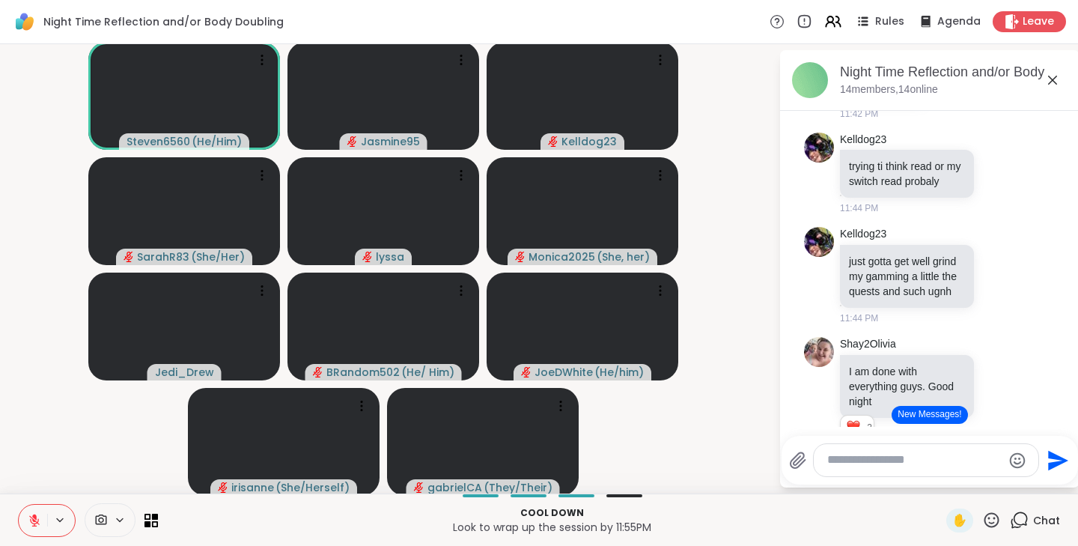
click at [33, 519] on icon at bounding box center [34, 520] width 10 height 10
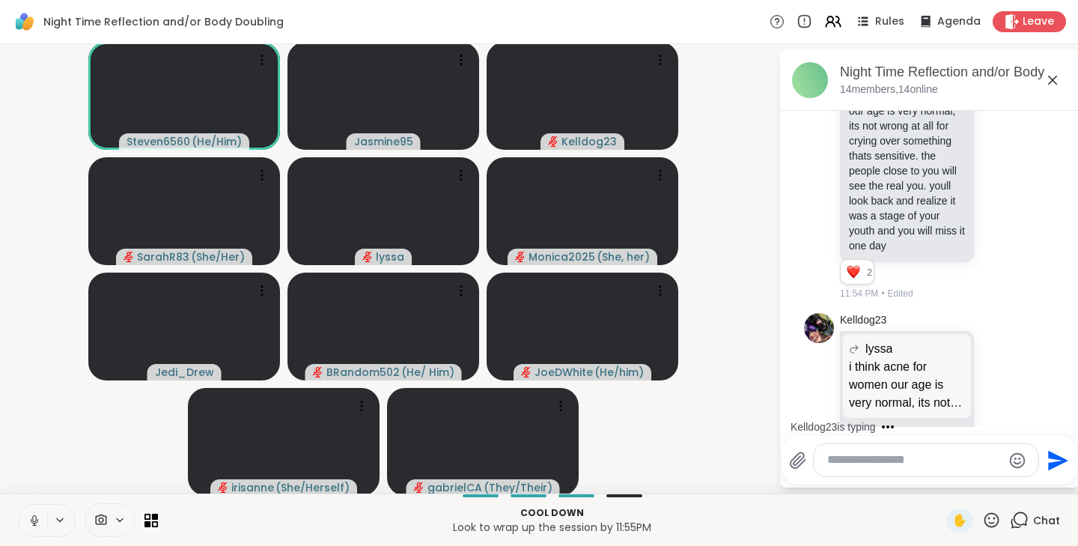
scroll to position [6770, 0]
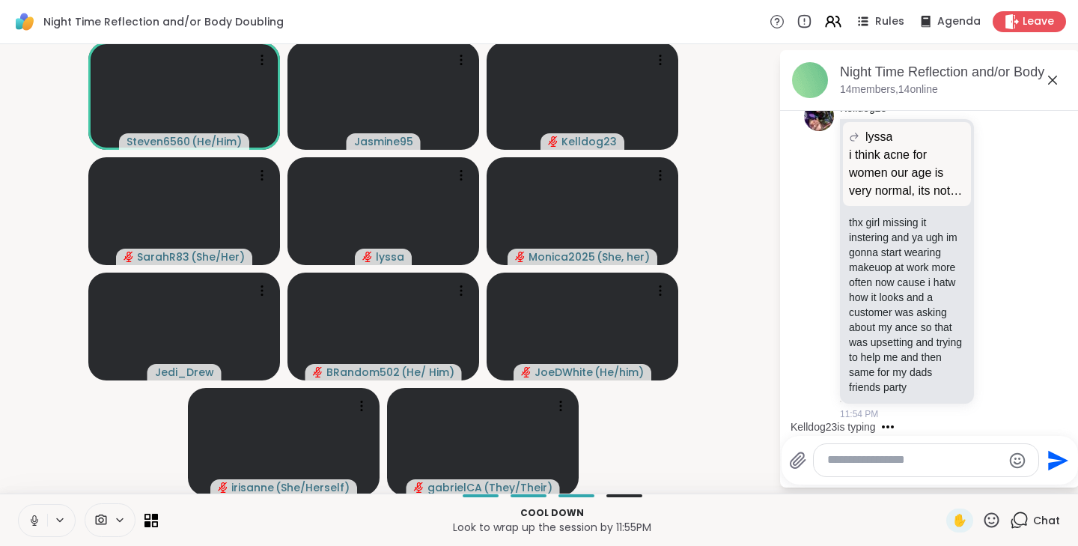
click at [34, 516] on icon at bounding box center [34, 519] width 13 height 13
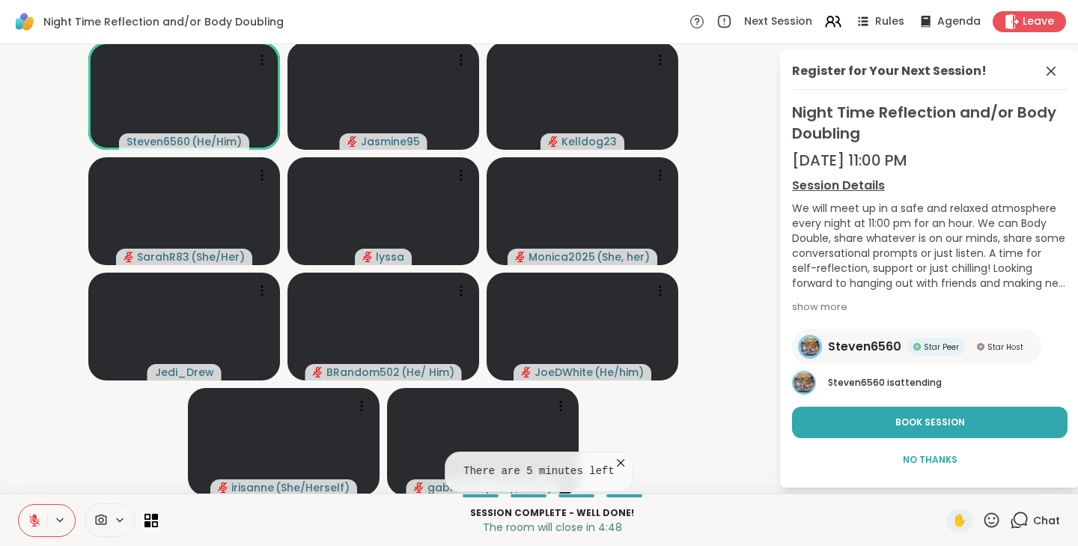
click at [877, 415] on button "Book Session" at bounding box center [929, 421] width 275 height 31
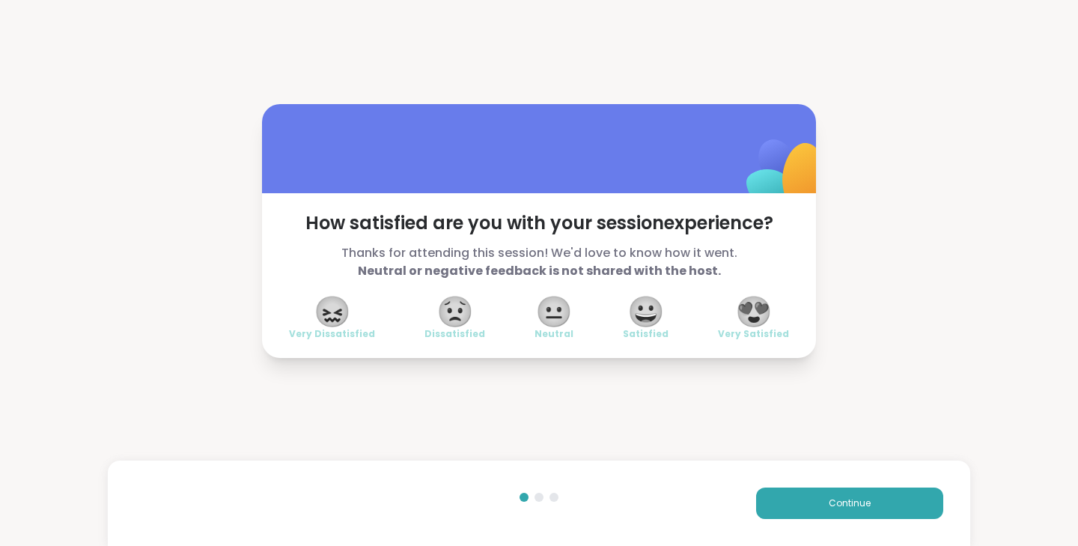
click at [752, 305] on span "😍" at bounding box center [753, 311] width 37 height 27
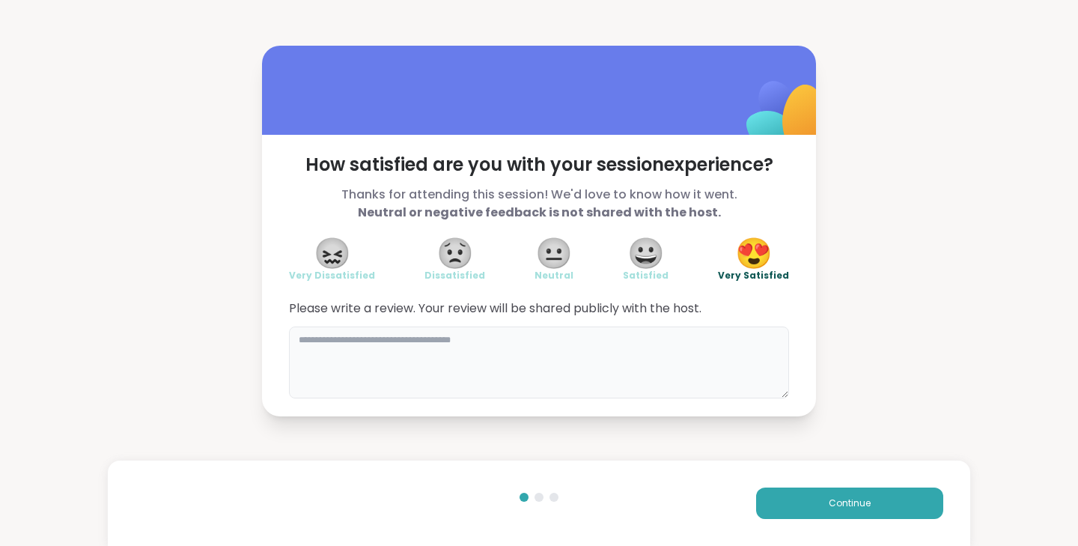
click at [574, 342] on textarea at bounding box center [539, 362] width 500 height 72
type textarea "**********"
click at [829, 501] on span "Continue" at bounding box center [850, 502] width 42 height 13
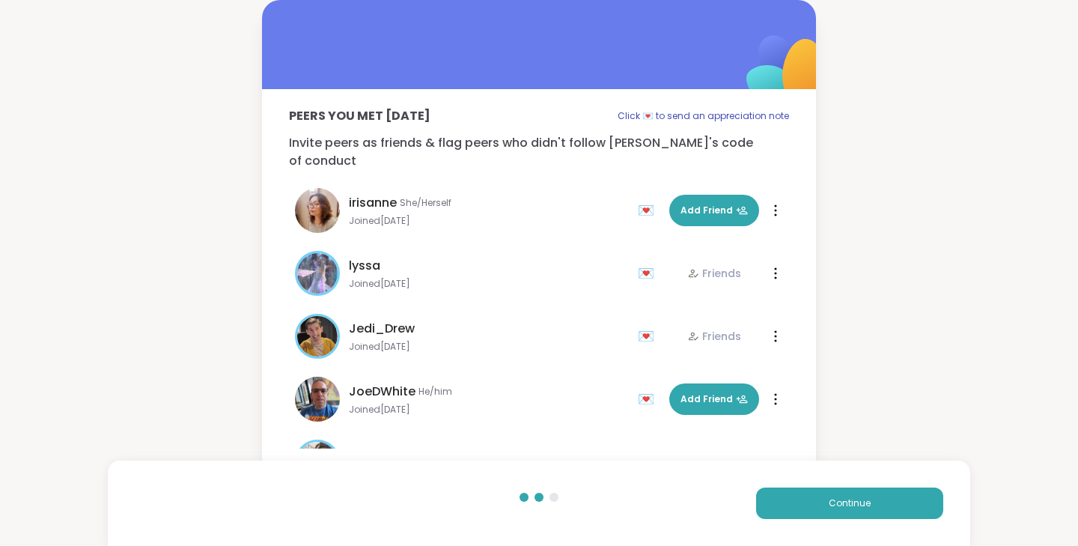
click at [854, 506] on span "Continue" at bounding box center [850, 502] width 42 height 13
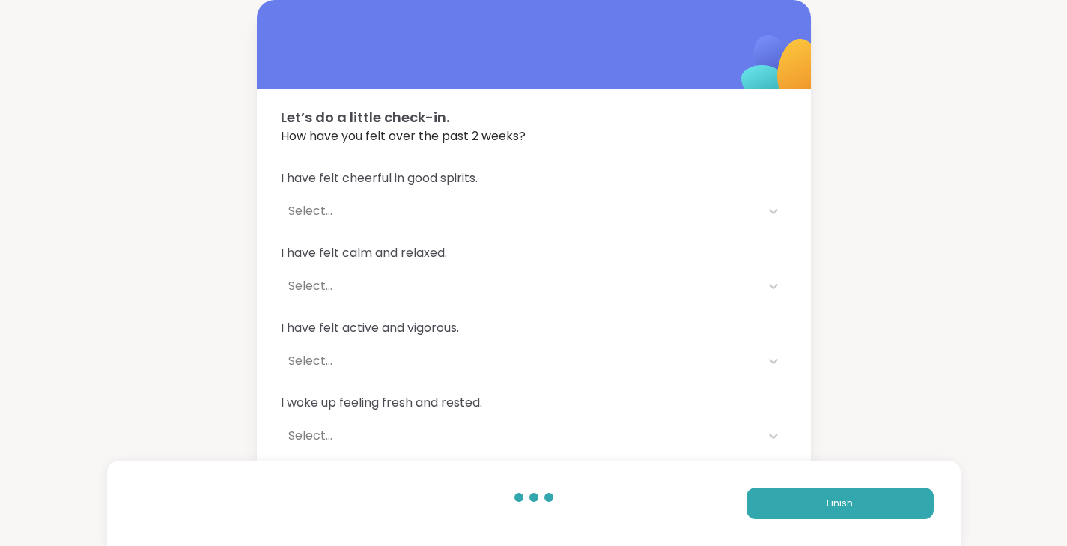
click at [841, 498] on span "Finish" at bounding box center [839, 502] width 26 height 13
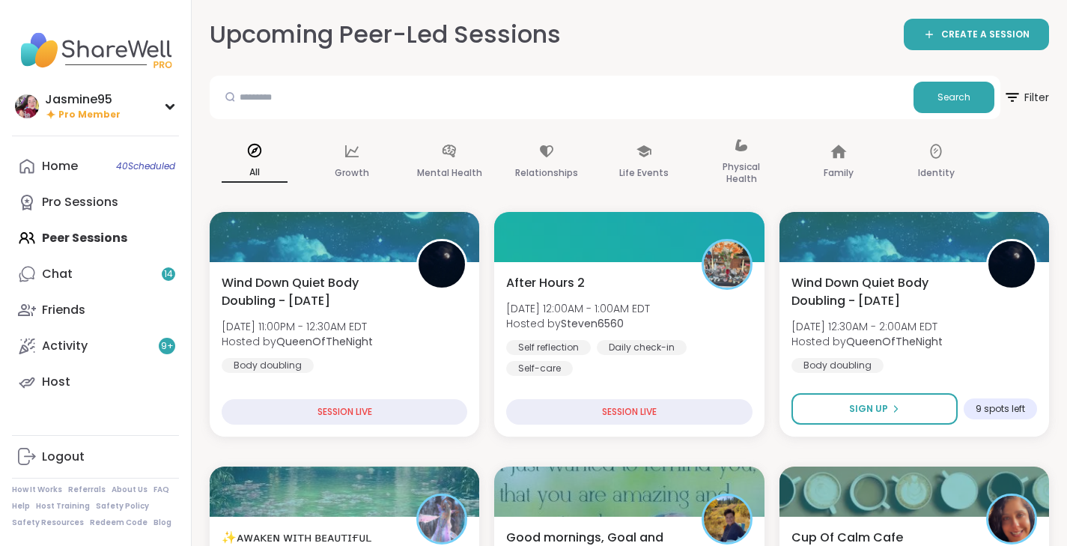
click at [653, 341] on div "Daily check-in" at bounding box center [642, 347] width 90 height 15
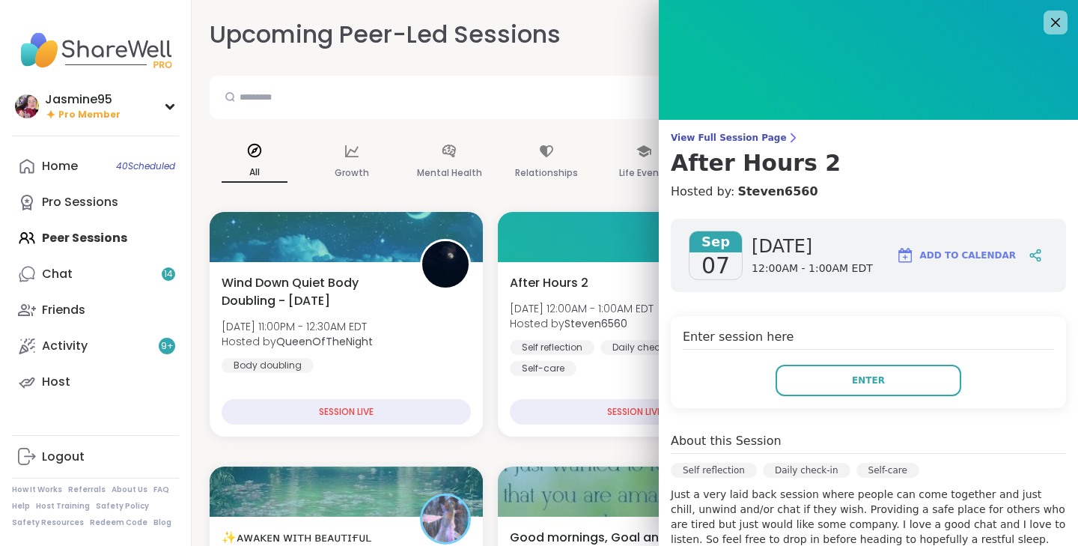
click at [835, 385] on button "Enter" at bounding box center [868, 380] width 186 height 31
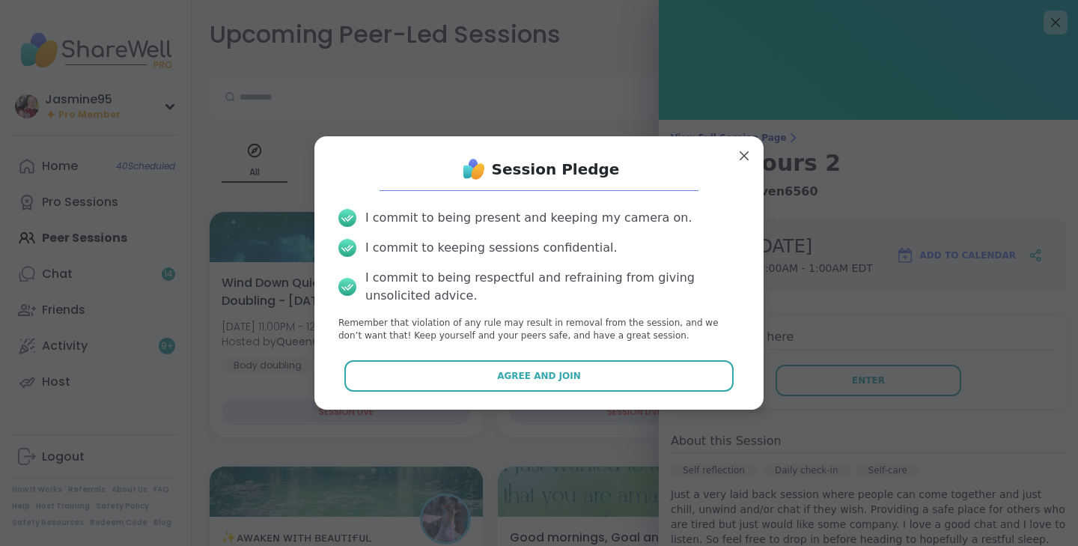
click at [530, 372] on span "Agree and Join" at bounding box center [539, 375] width 84 height 13
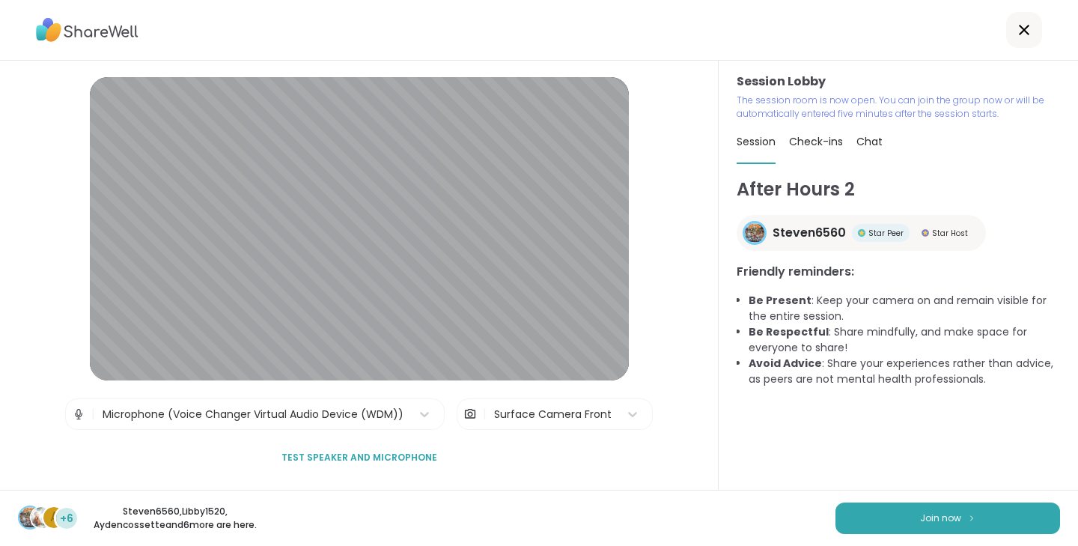
click at [862, 513] on button "Join now" at bounding box center [947, 517] width 225 height 31
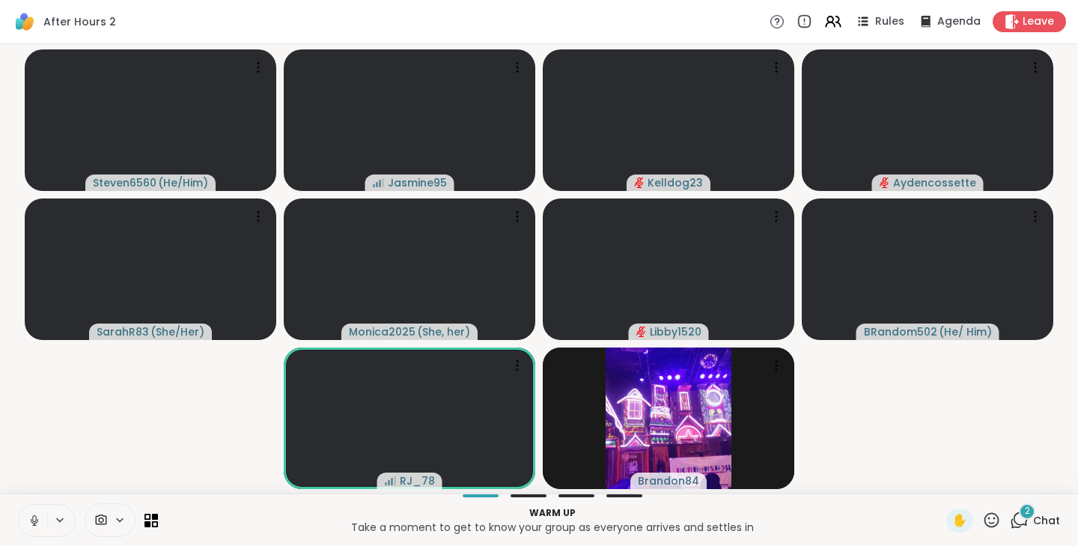
click at [41, 521] on button at bounding box center [33, 520] width 28 height 31
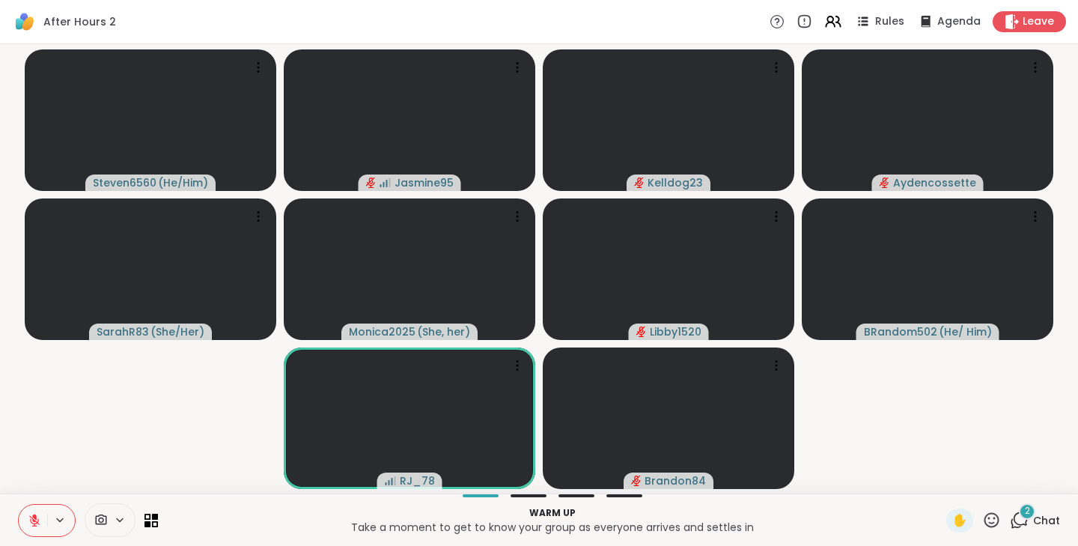
click at [1042, 516] on span "Chat" at bounding box center [1046, 520] width 27 height 15
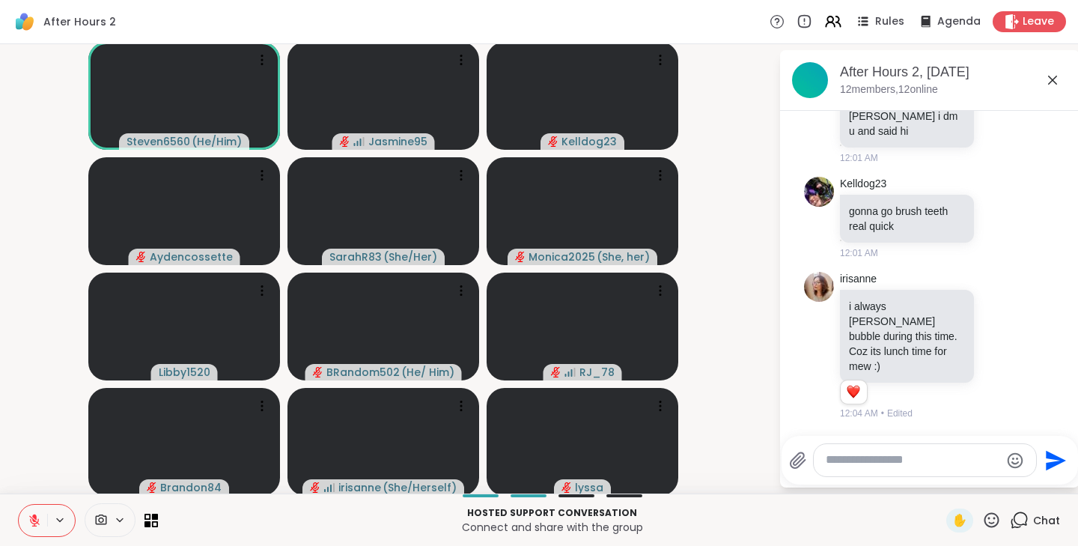
scroll to position [49, 0]
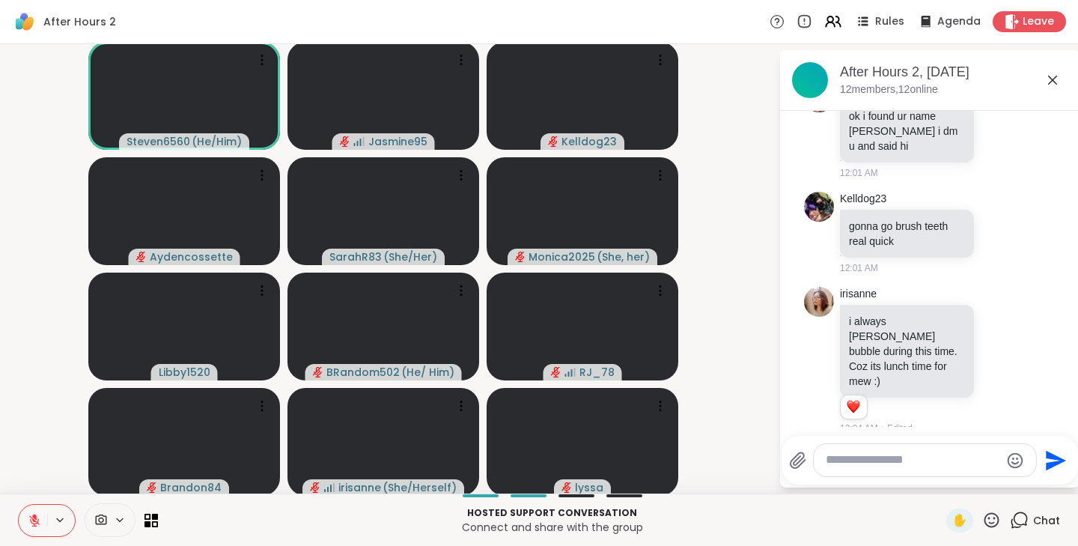
click at [26, 521] on button at bounding box center [33, 520] width 28 height 31
click at [37, 522] on icon at bounding box center [34, 520] width 7 height 4
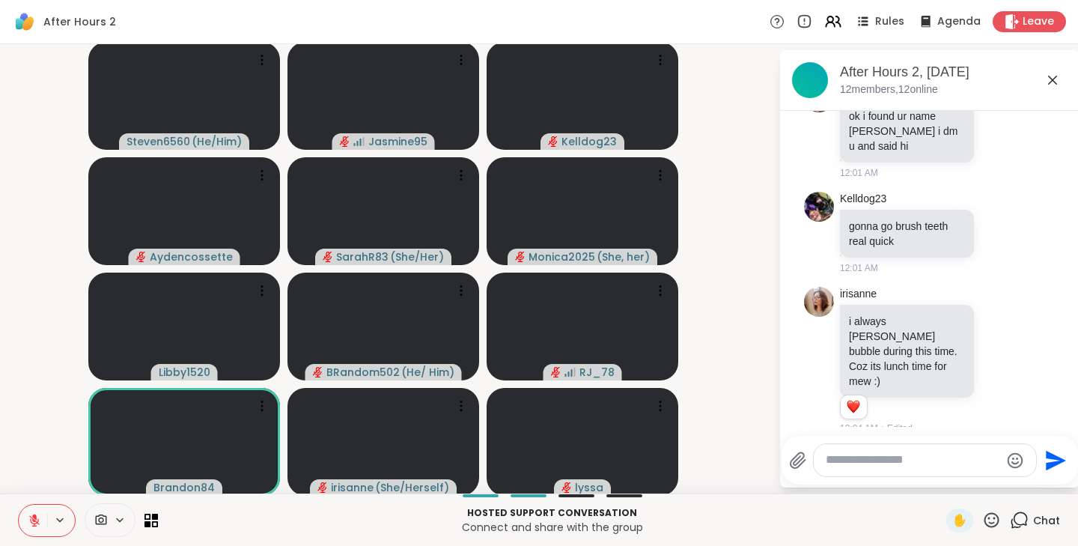
click at [982, 519] on icon at bounding box center [991, 520] width 19 height 19
click at [940, 480] on span "❤️" at bounding box center [947, 481] width 15 height 18
click at [987, 516] on icon at bounding box center [991, 519] width 15 height 15
click at [1006, 482] on span "🌟" at bounding box center [1013, 481] width 15 height 18
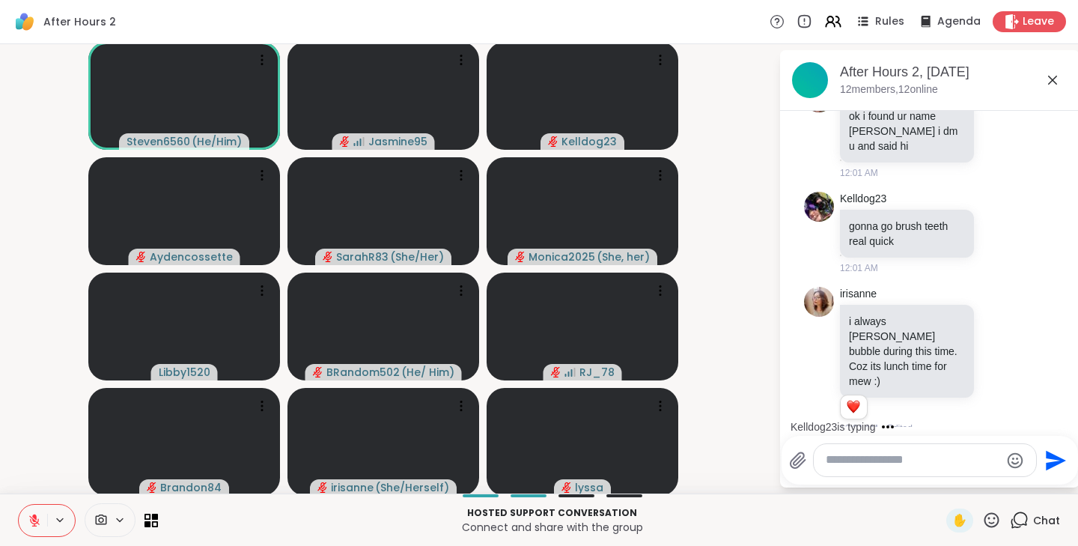
click at [984, 523] on icon at bounding box center [991, 519] width 15 height 15
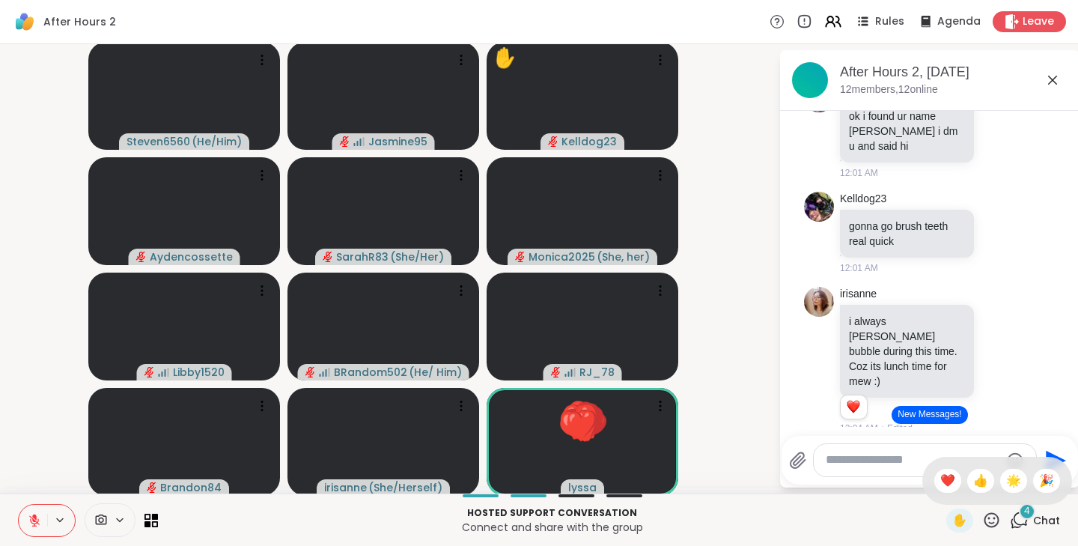
scroll to position [260, 0]
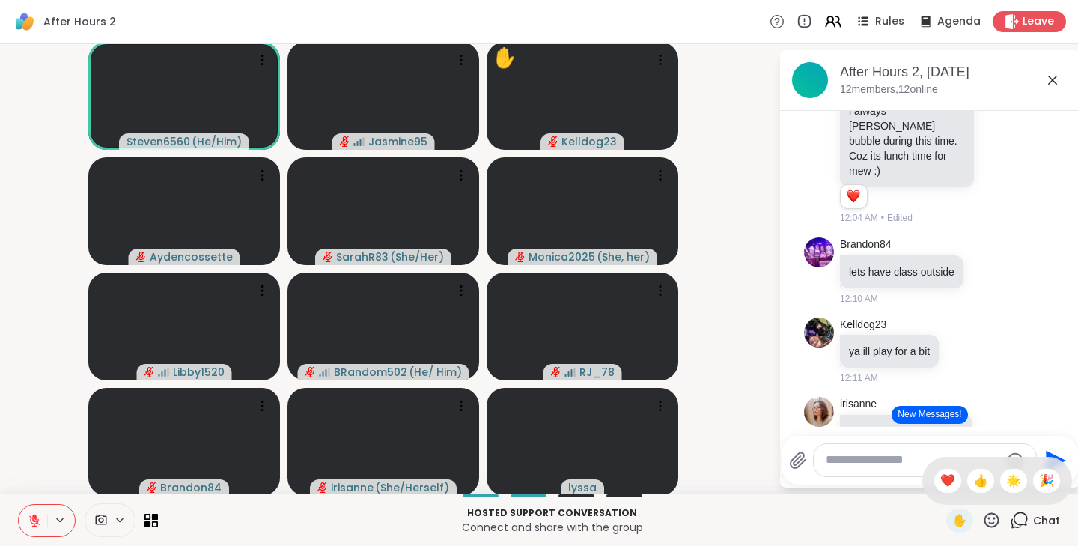
click at [892, 417] on button "New Messages!" at bounding box center [930, 415] width 76 height 18
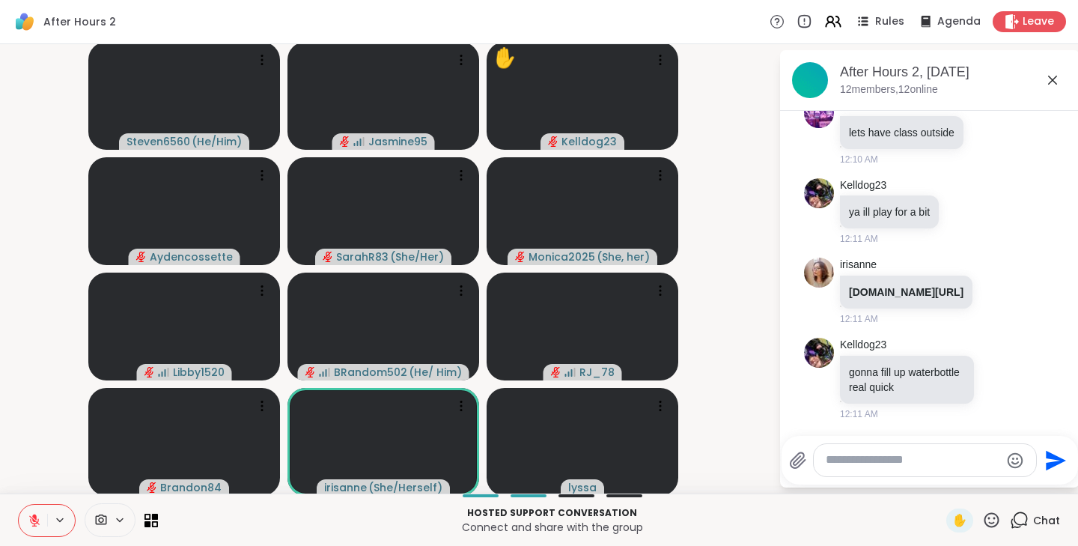
click at [984, 519] on icon at bounding box center [991, 520] width 19 height 19
click at [940, 487] on span "❤️" at bounding box center [947, 481] width 15 height 18
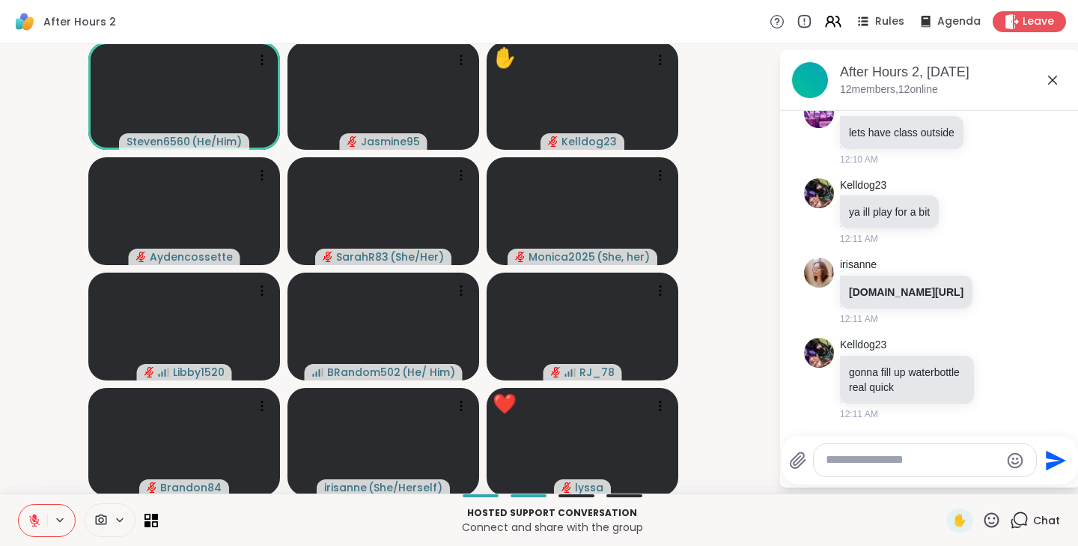
click at [990, 514] on icon at bounding box center [991, 520] width 19 height 19
click at [973, 487] on span "👍" at bounding box center [980, 481] width 15 height 18
click at [921, 463] on textarea "Type your message" at bounding box center [913, 460] width 174 height 16
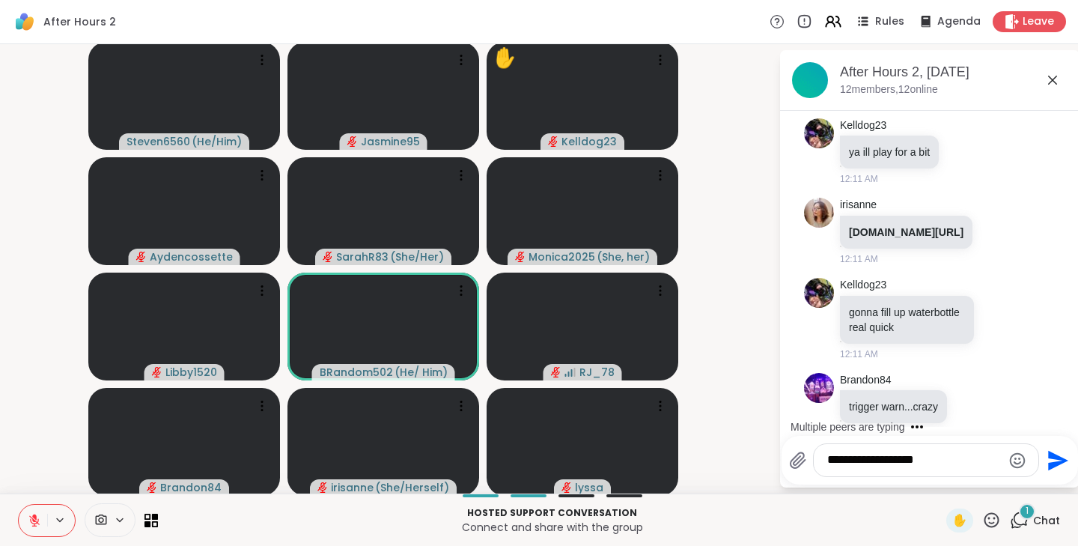
scroll to position [538, 0]
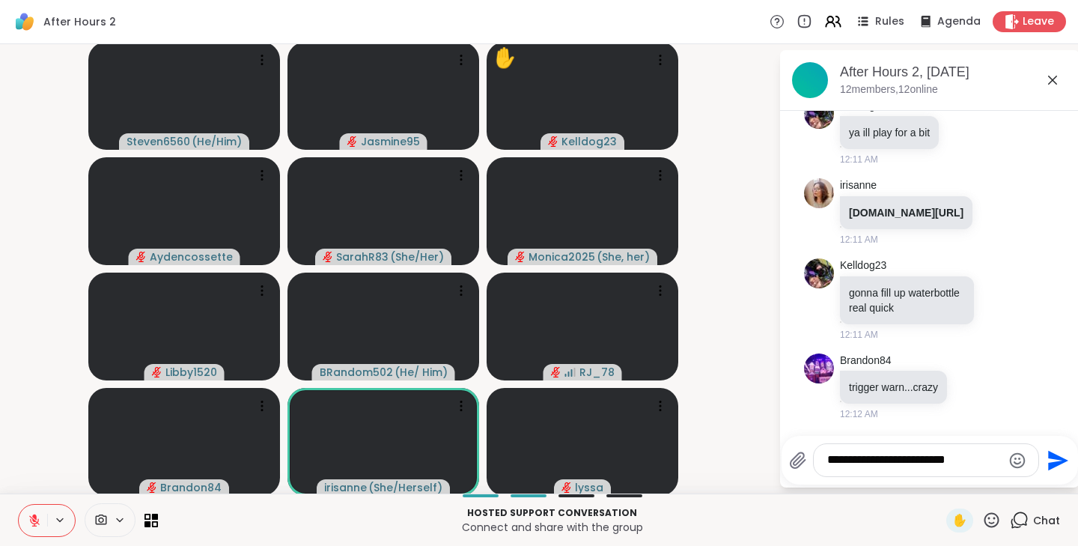
type textarea "**********"
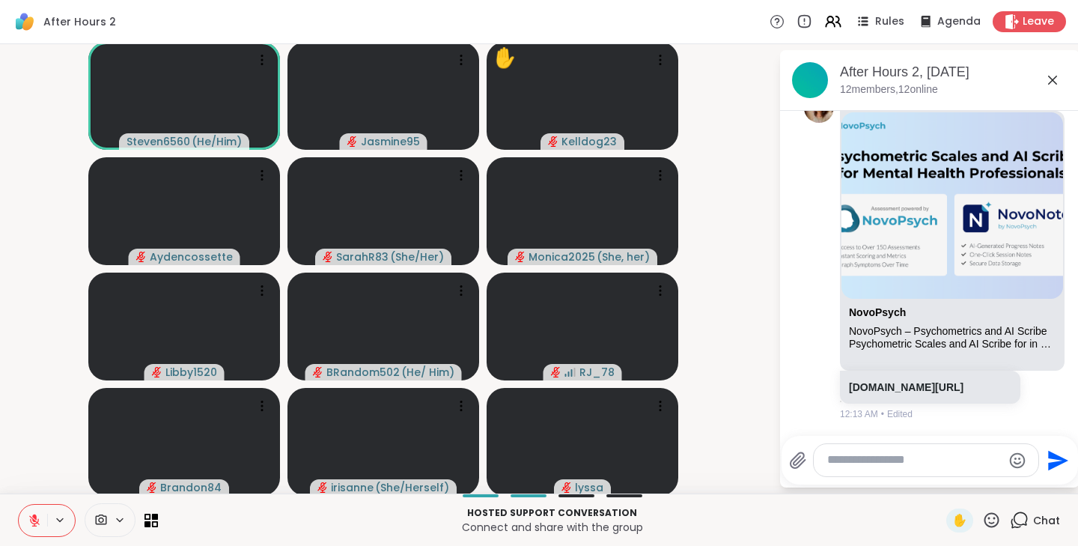
scroll to position [993, 0]
click at [983, 520] on icon at bounding box center [991, 520] width 19 height 19
click at [973, 488] on span "👍" at bounding box center [980, 481] width 15 height 18
click at [923, 457] on textarea "Type your message" at bounding box center [914, 460] width 174 height 16
type textarea "*"
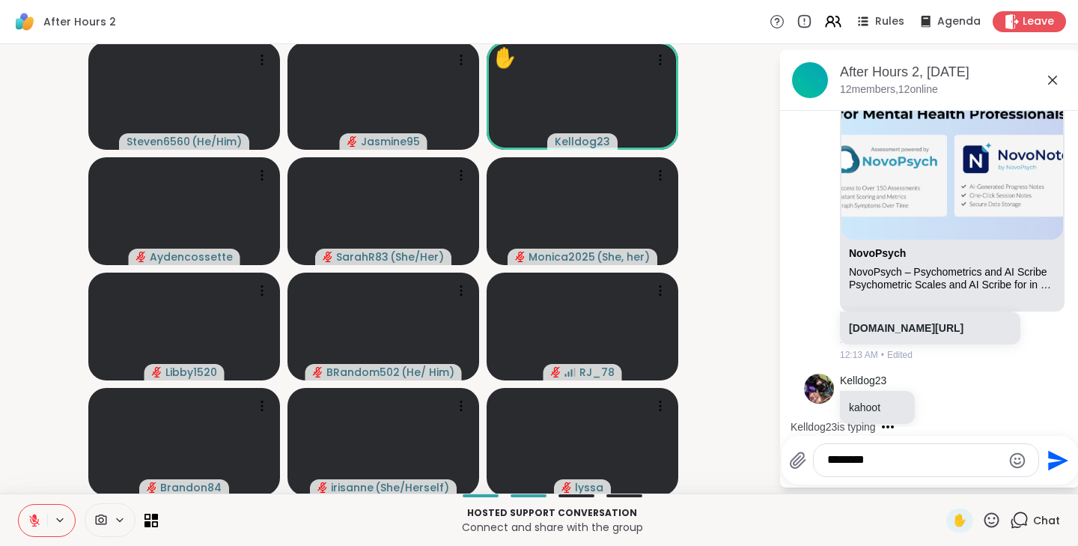
scroll to position [1073, 0]
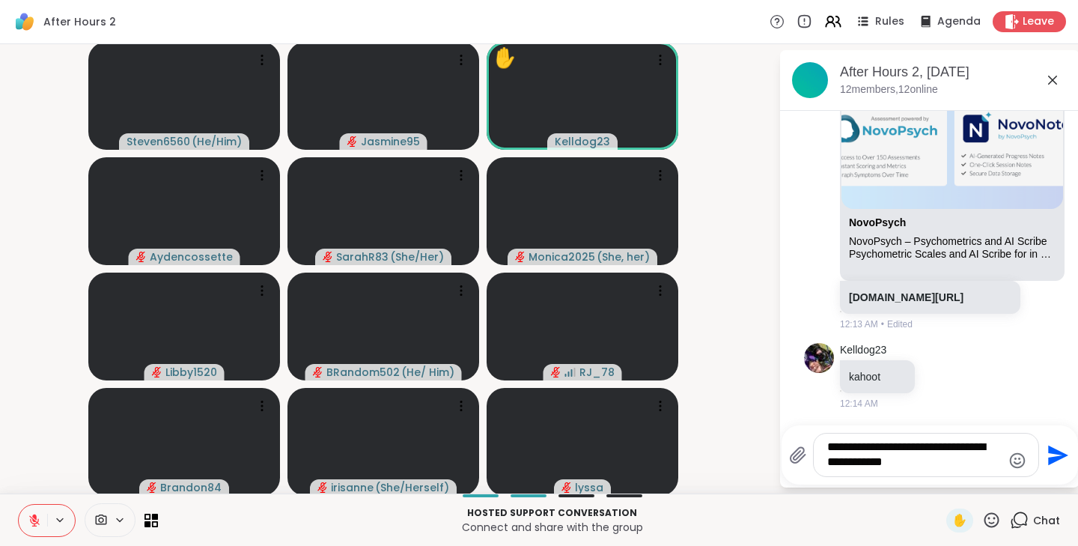
type textarea "**********"
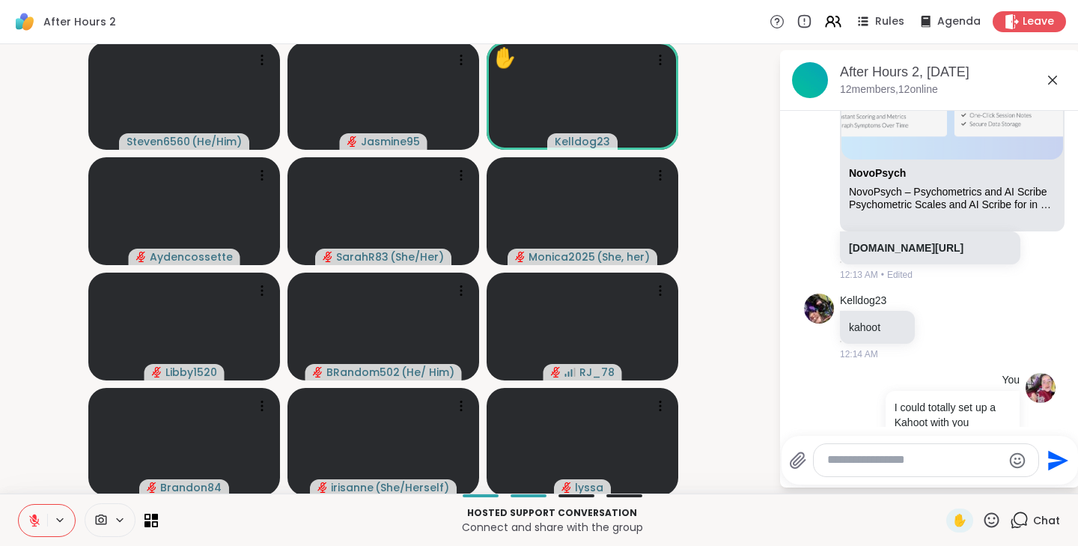
scroll to position [1183, 0]
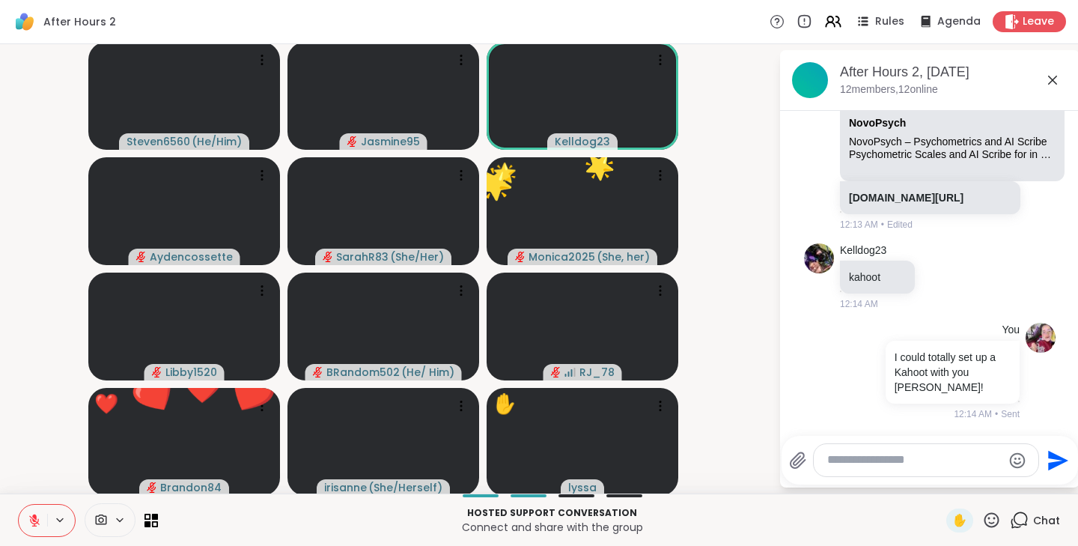
click at [891, 457] on textarea "Type your message" at bounding box center [914, 460] width 174 height 16
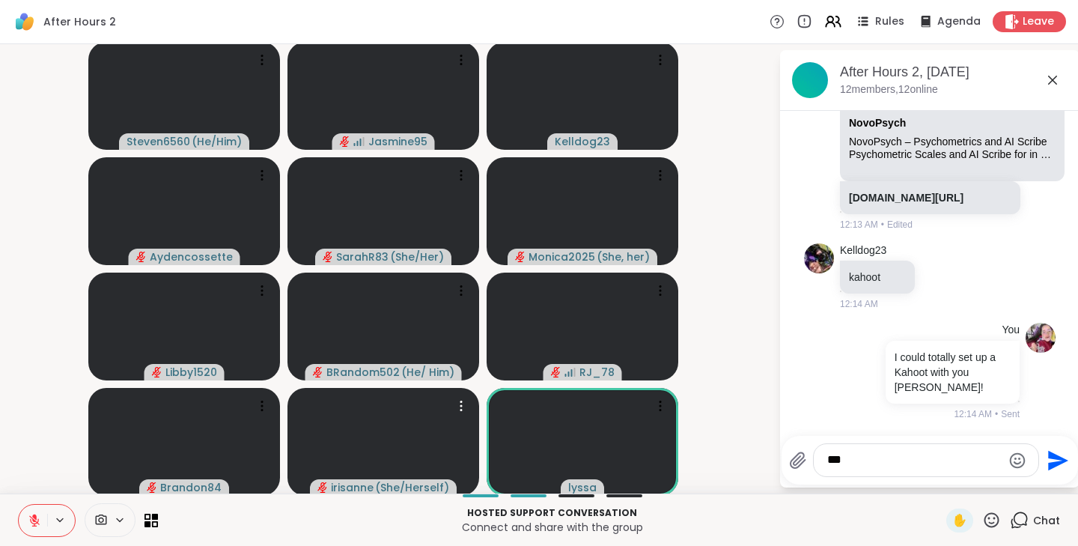
type textarea "****"
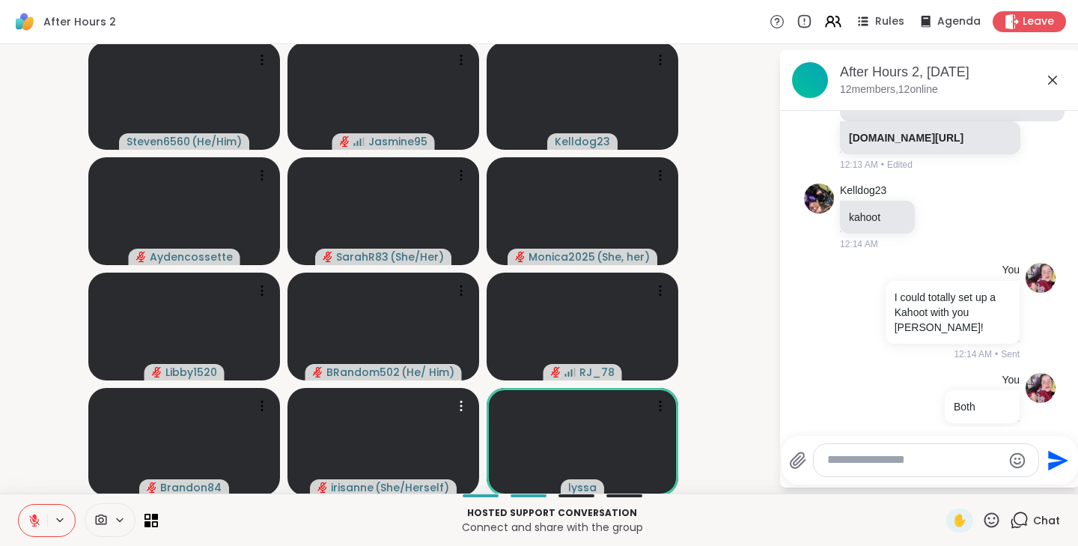
scroll to position [1263, 0]
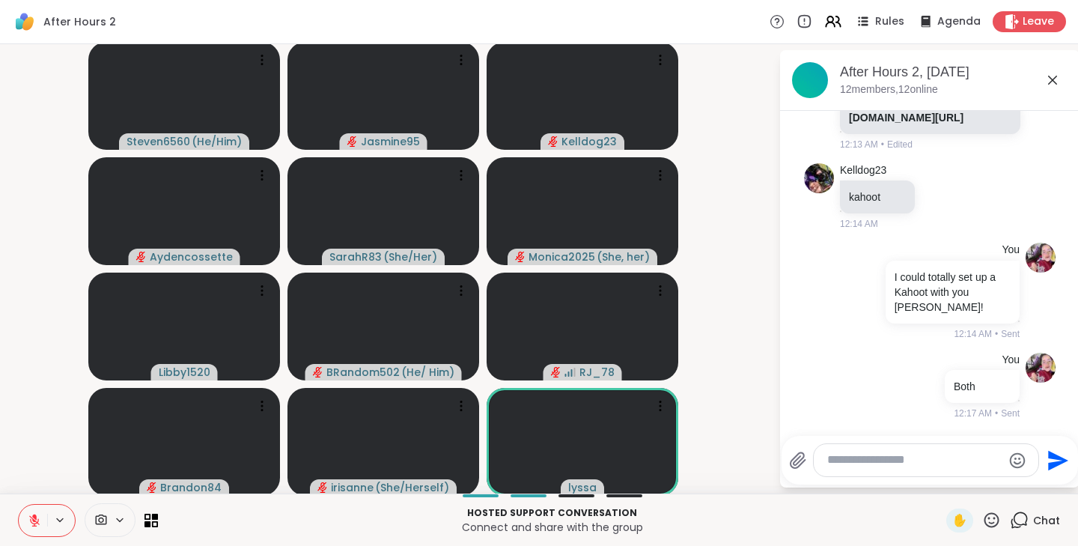
click at [42, 523] on button at bounding box center [33, 520] width 28 height 31
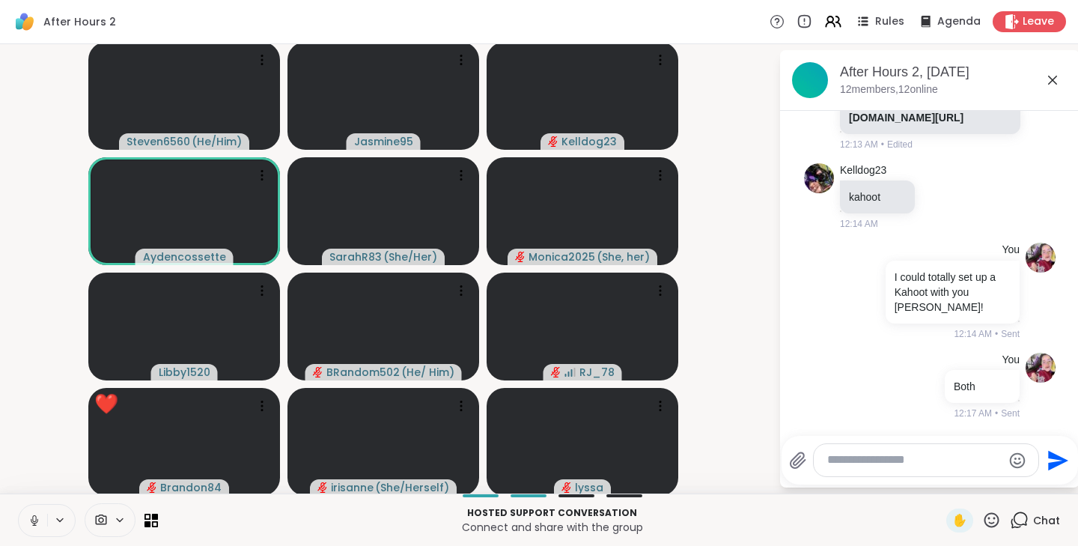
click at [37, 517] on icon at bounding box center [34, 519] width 13 height 13
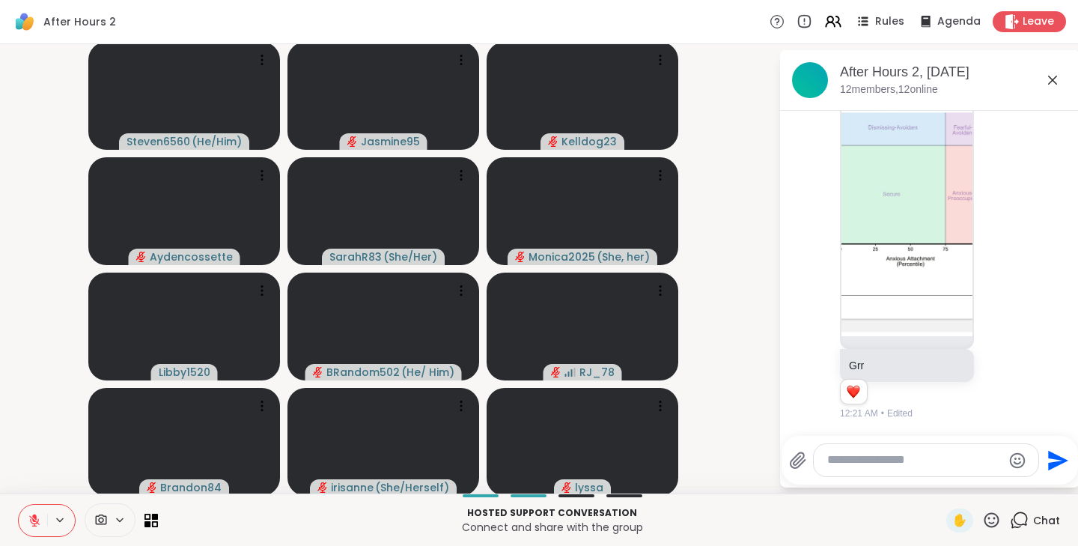
scroll to position [1734, 0]
click at [893, 208] on img at bounding box center [906, 158] width 131 height 356
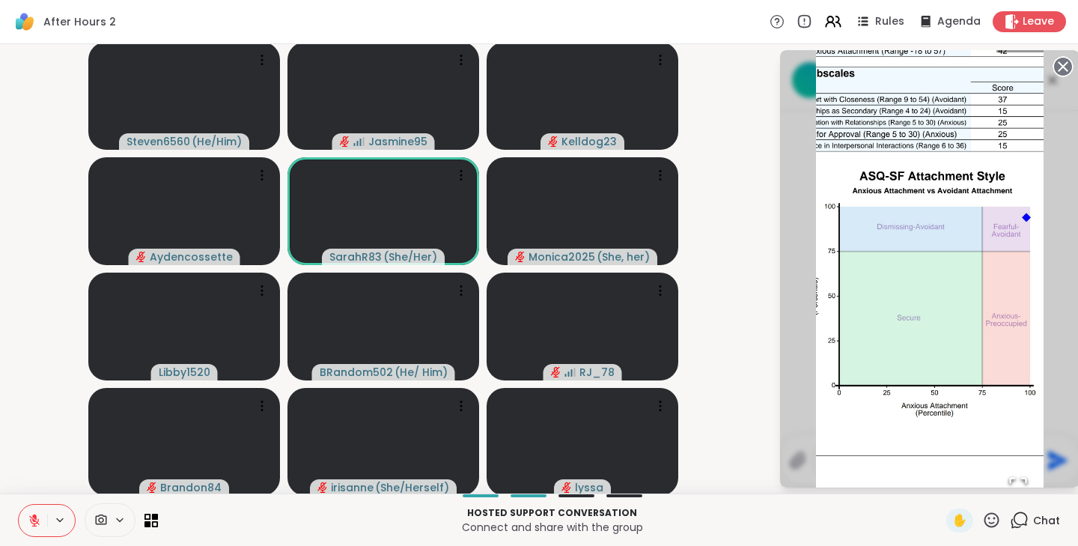
click at [1058, 64] on circle at bounding box center [1063, 67] width 18 height 18
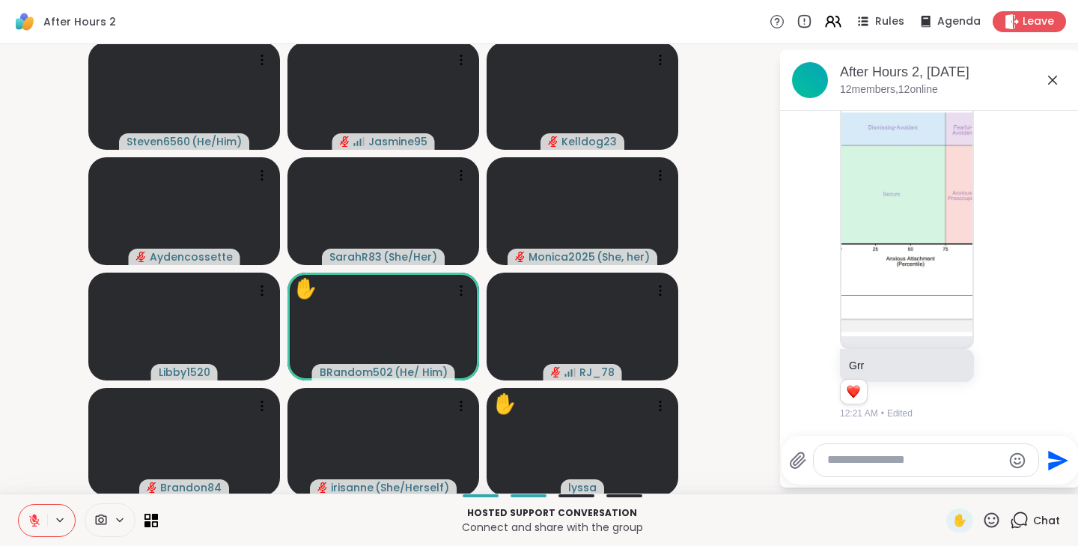
click at [917, 462] on textarea "Type your message" at bounding box center [914, 460] width 174 height 16
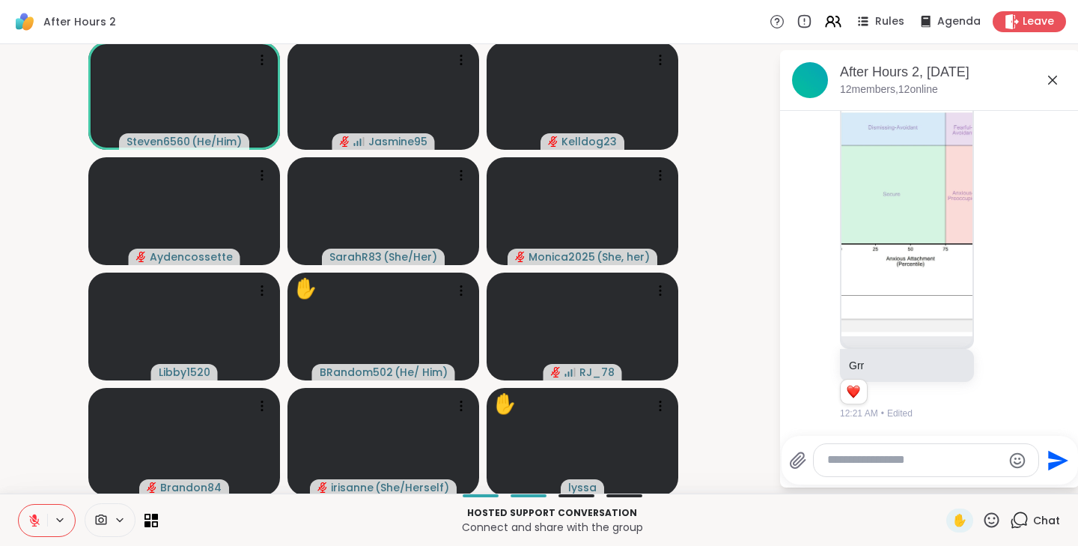
type textarea "*"
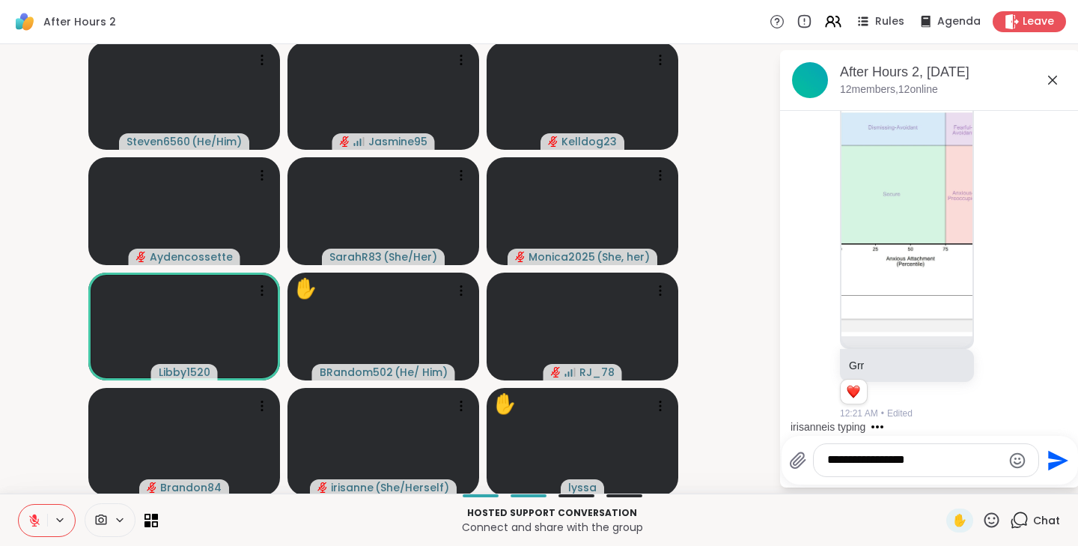
type textarea "**********"
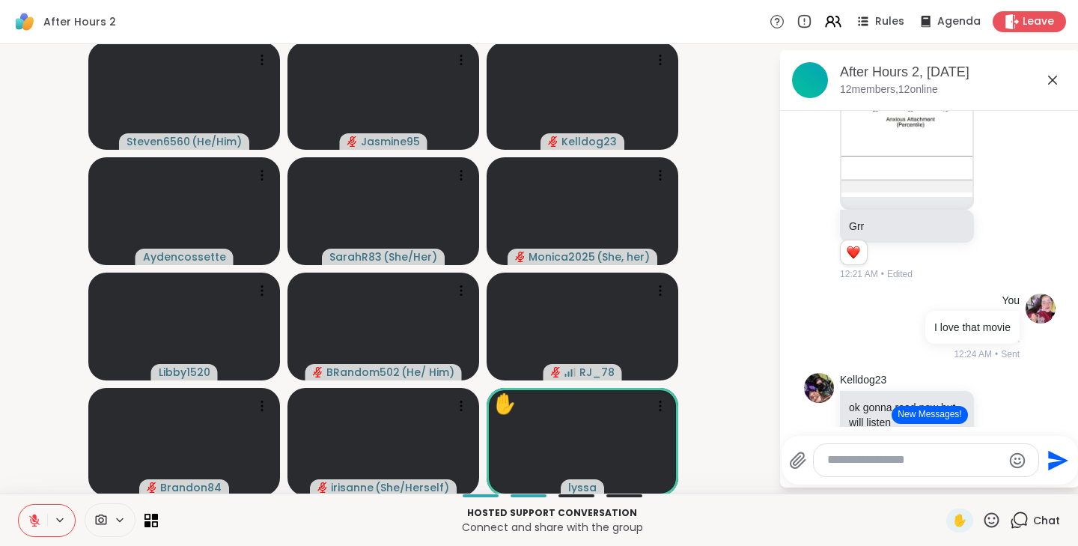
scroll to position [2025, 0]
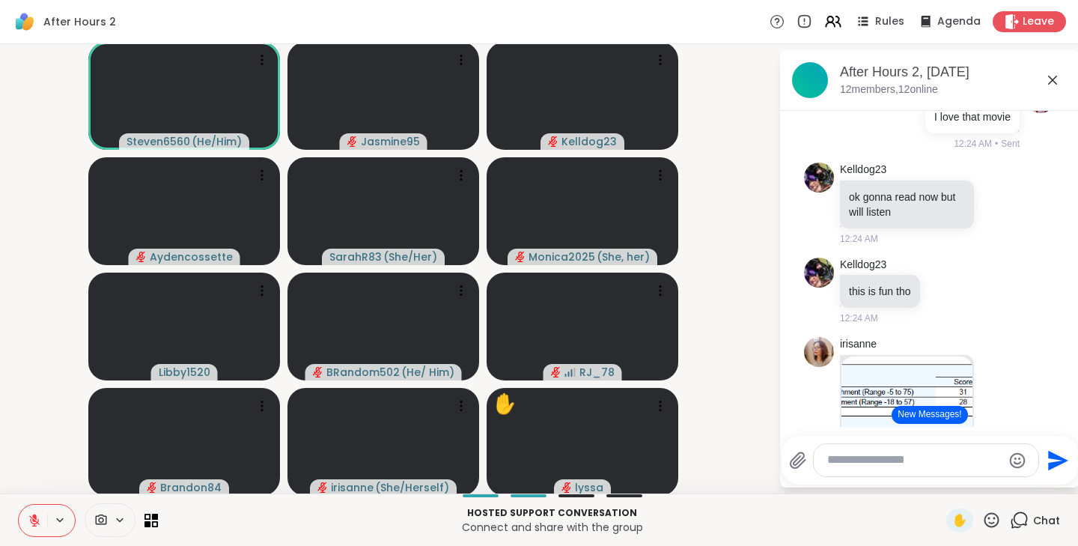
click at [892, 412] on button "New Messages!" at bounding box center [930, 415] width 76 height 18
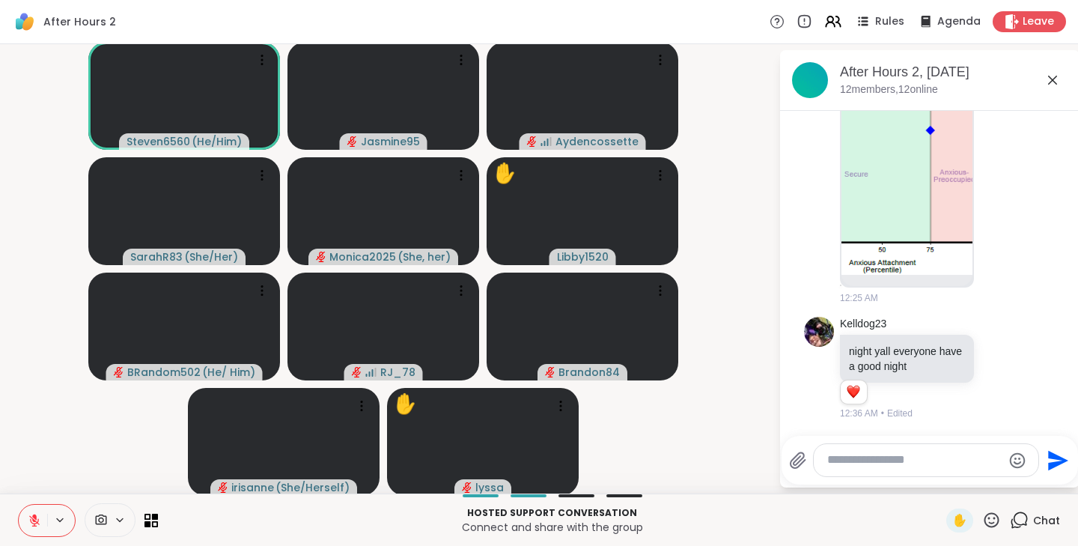
scroll to position [2655, 0]
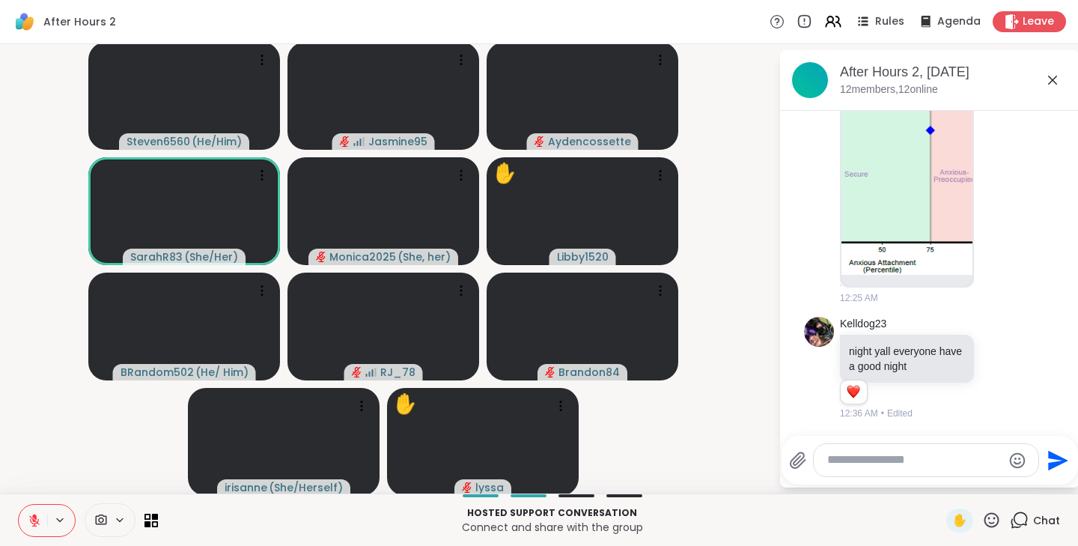
click at [1005, 14] on icon at bounding box center [1012, 21] width 15 height 15
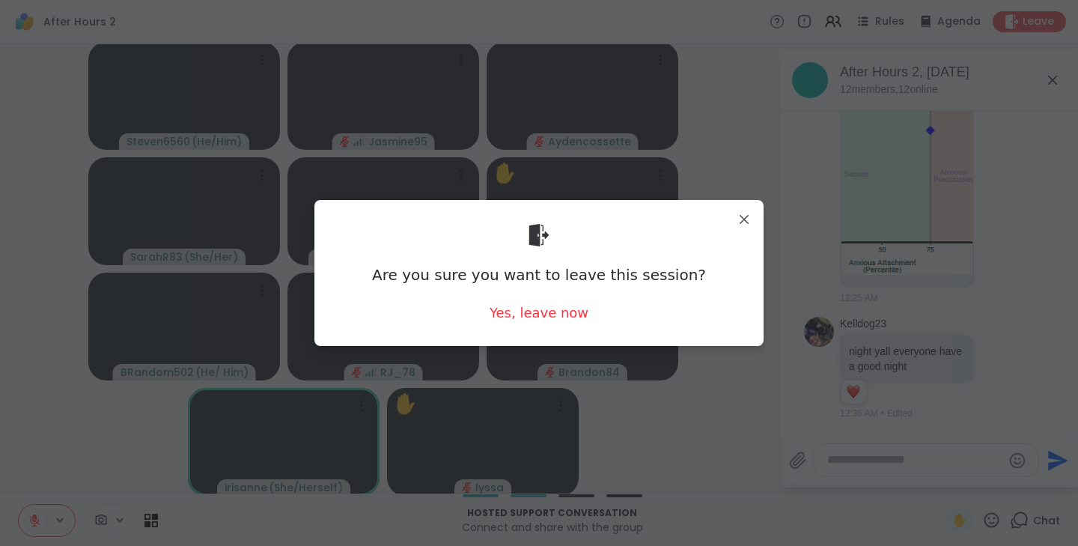
click at [576, 313] on div "Yes, leave now" at bounding box center [539, 312] width 99 height 19
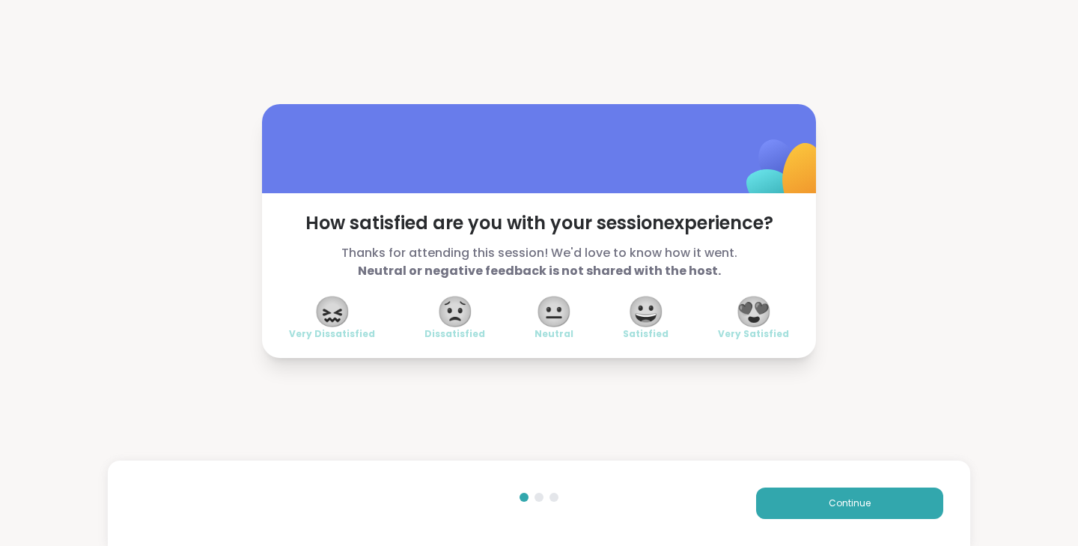
click at [951, 43] on div "How satisfied are you with your session experience? Thanks for attending this s…" at bounding box center [539, 231] width 1078 height 462
